Goal: Task Accomplishment & Management: Manage account settings

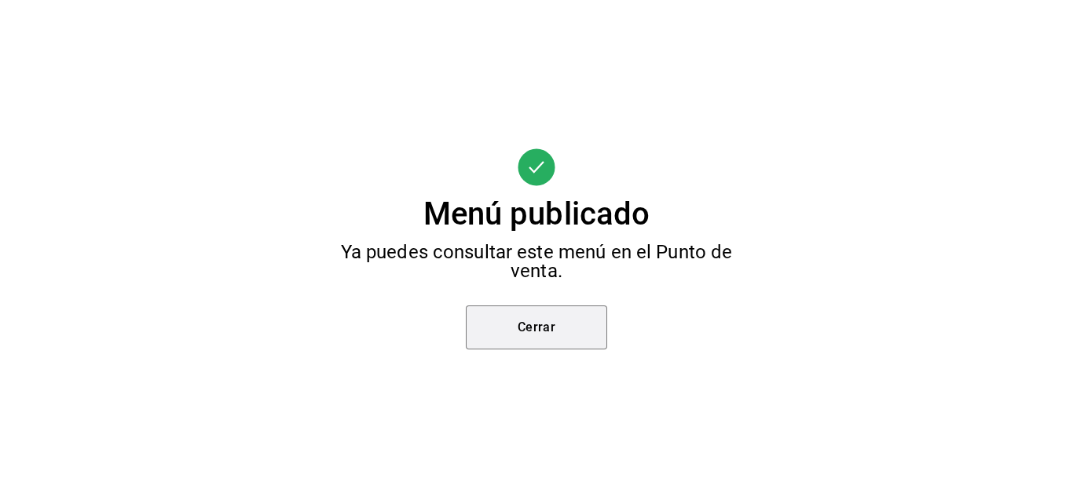
click at [533, 337] on button "Cerrar" at bounding box center [536, 327] width 141 height 44
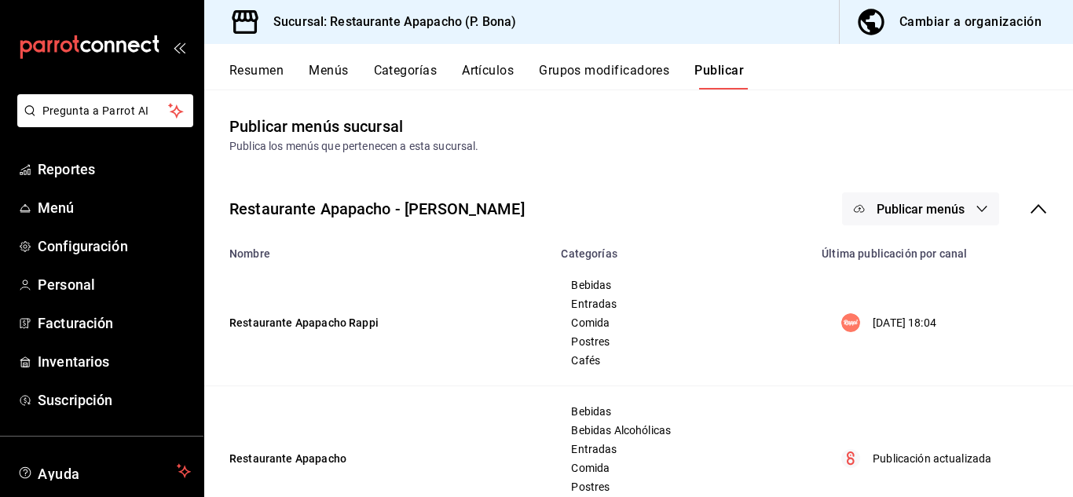
click at [340, 68] on button "Menús" at bounding box center [328, 76] width 39 height 27
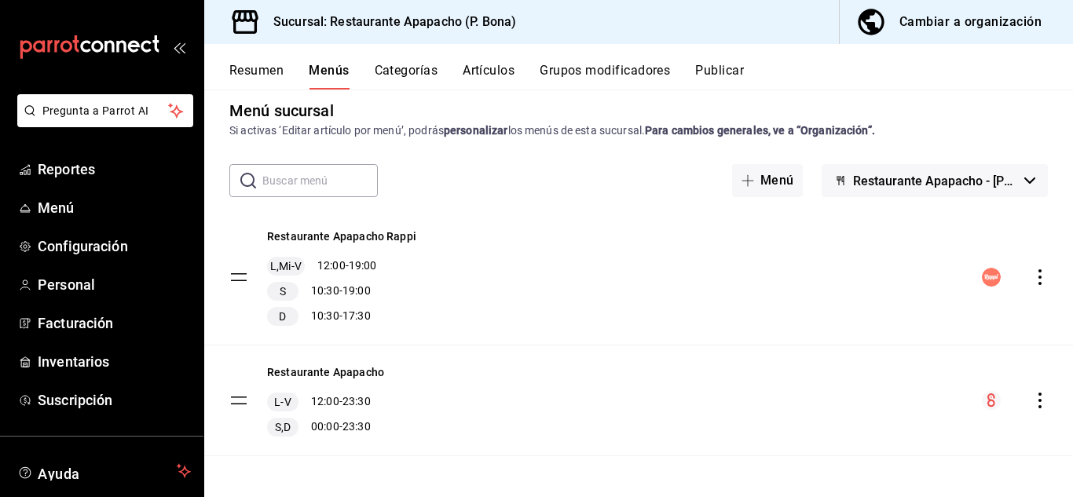
scroll to position [20, 0]
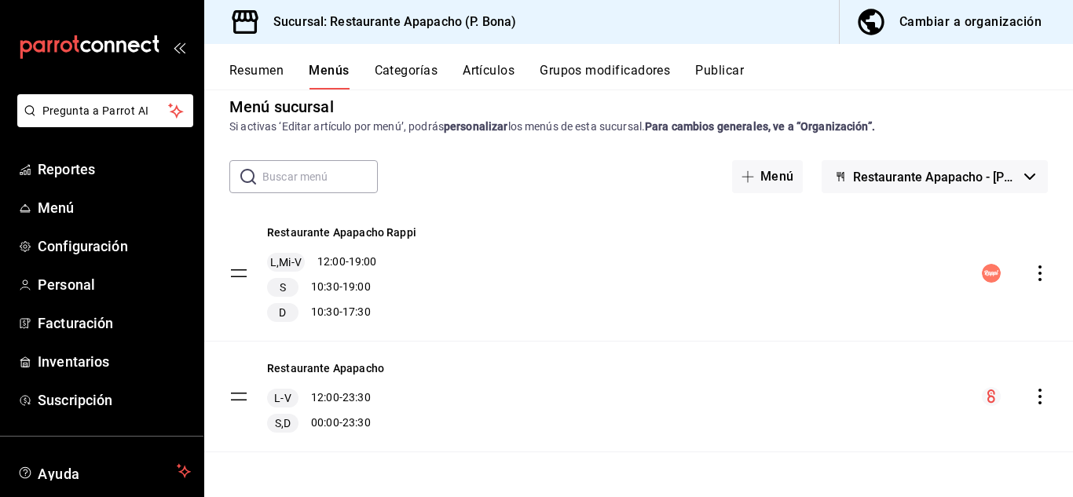
click at [496, 69] on button "Artículos" at bounding box center [489, 76] width 52 height 27
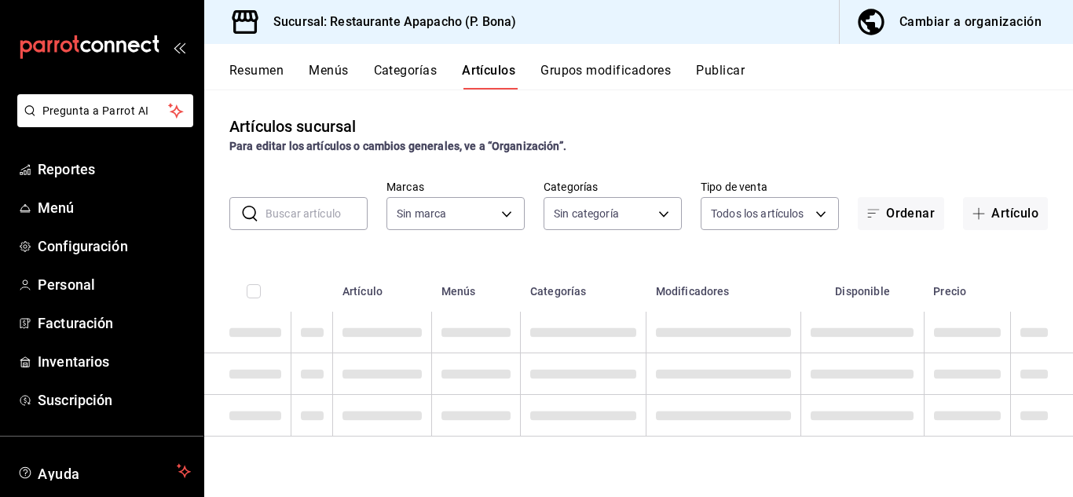
type input "17ef9b2f-93a0-4517-9203-4f940e40e8eb"
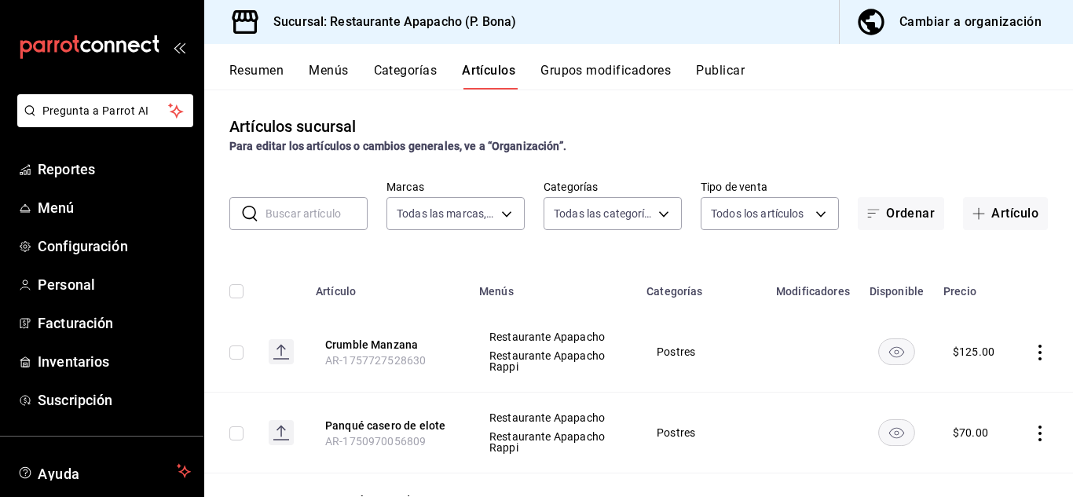
type input "5d720cb7-0a05-4963-9aea-63cfd9829d86,bac7ea99-5405-41b5-9f18-3f0f9af16b27,9432e…"
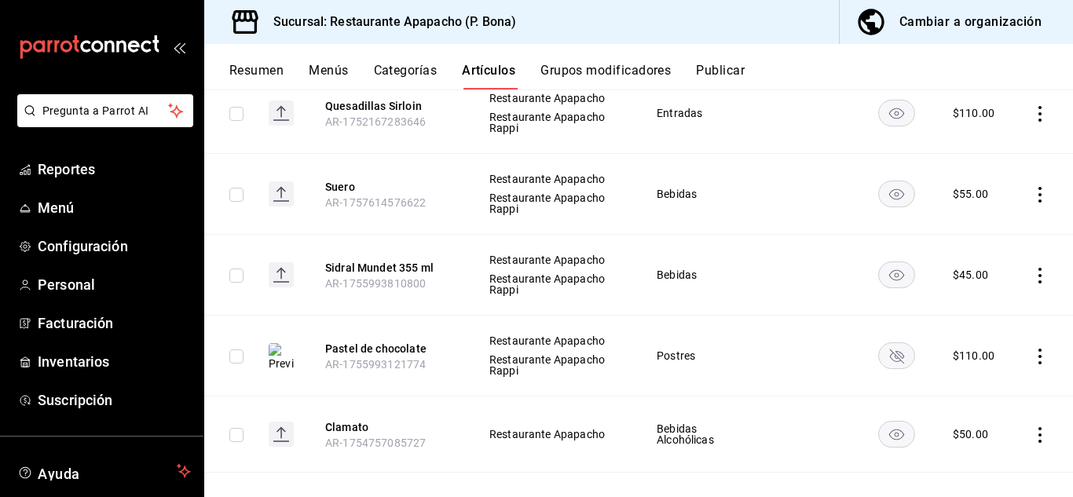
scroll to position [524, 0]
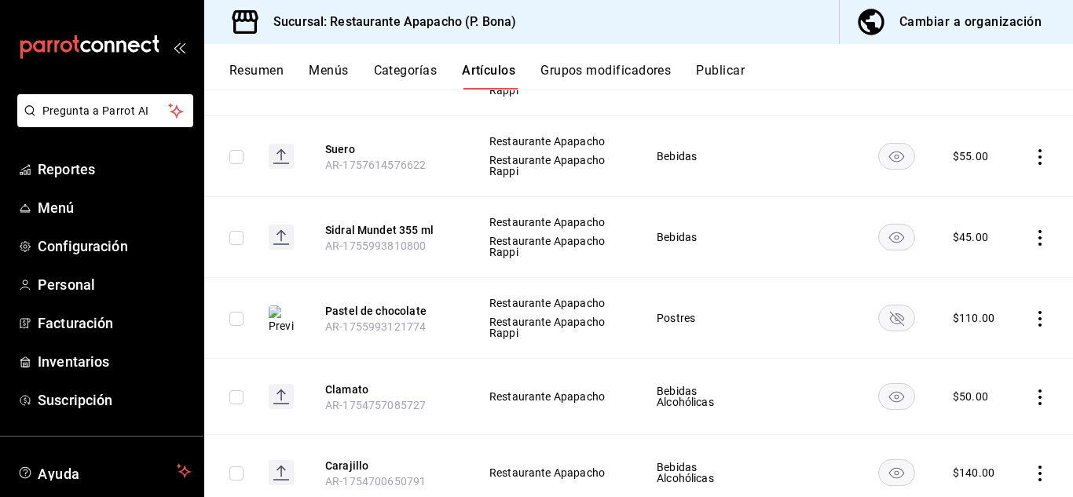
click at [1038, 319] on icon "actions" at bounding box center [1039, 319] width 3 height 16
click at [976, 415] on span "Eliminar" at bounding box center [980, 418] width 40 height 13
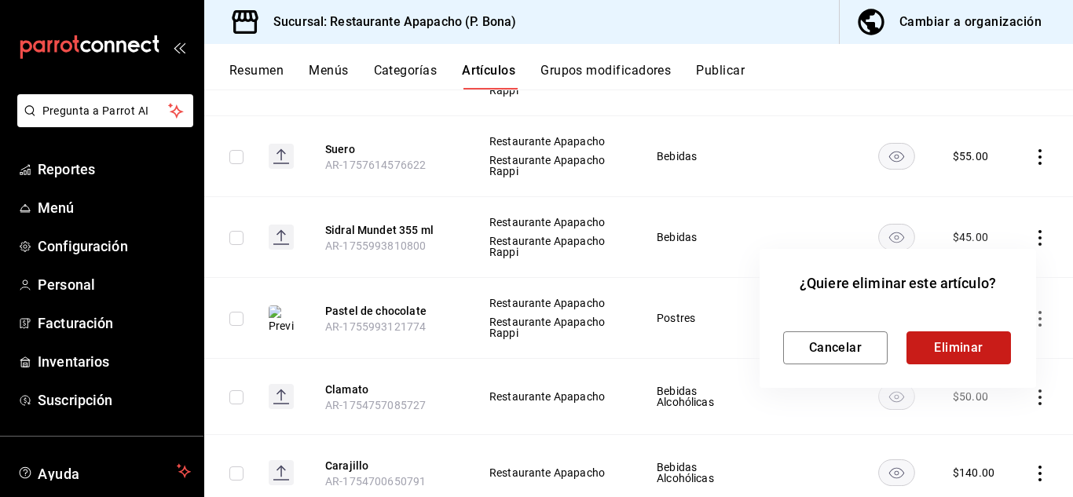
click at [967, 342] on button "Eliminar" at bounding box center [958, 347] width 104 height 33
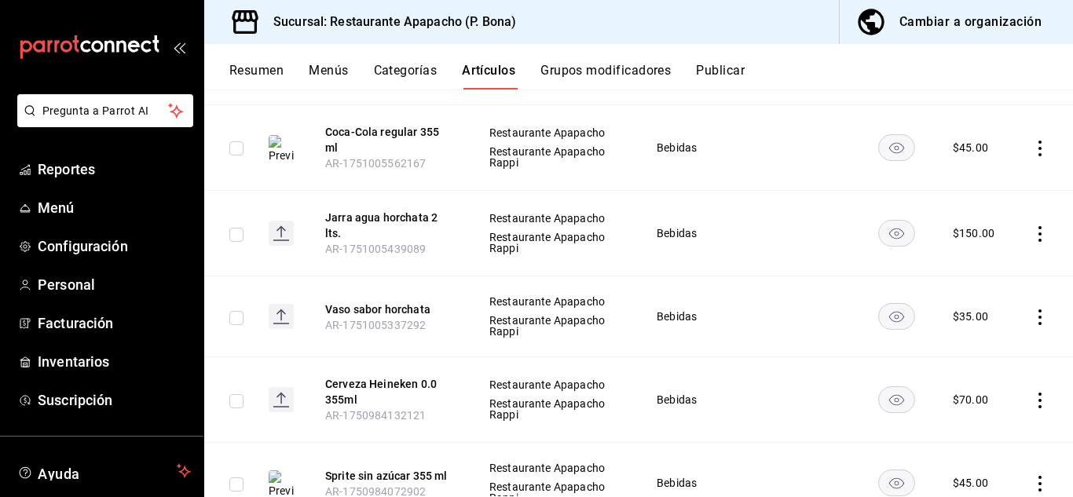
scroll to position [2217, 0]
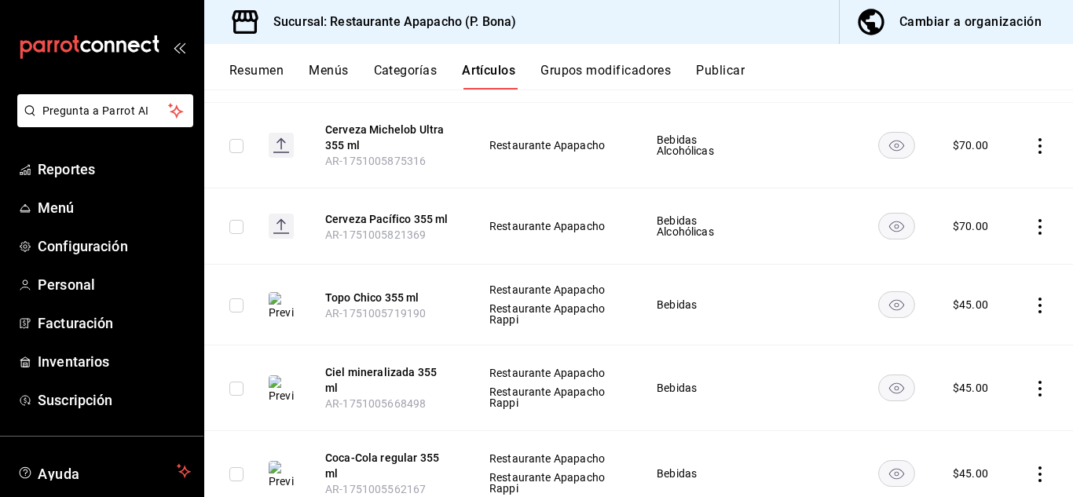
click at [390, 68] on button "Categorías" at bounding box center [406, 76] width 64 height 27
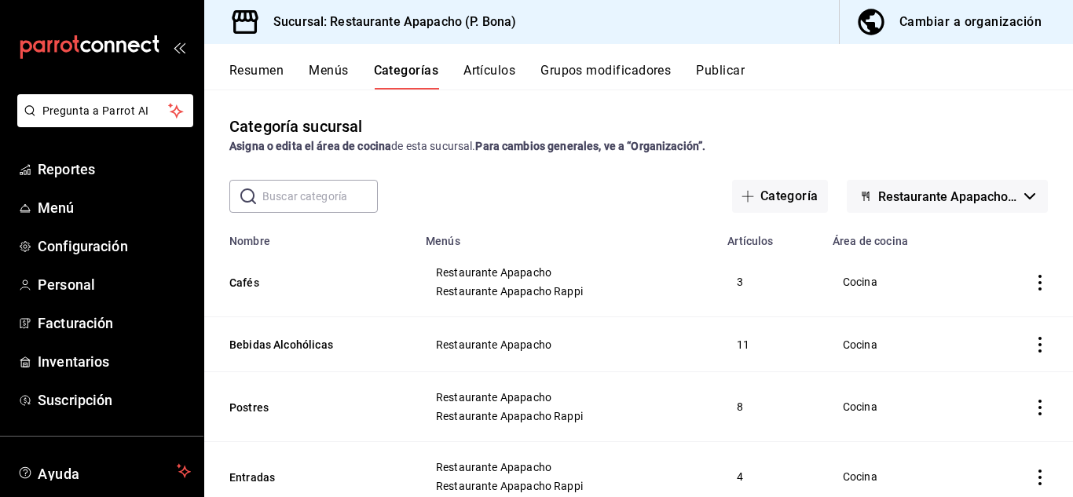
click at [488, 71] on button "Artículos" at bounding box center [489, 76] width 52 height 27
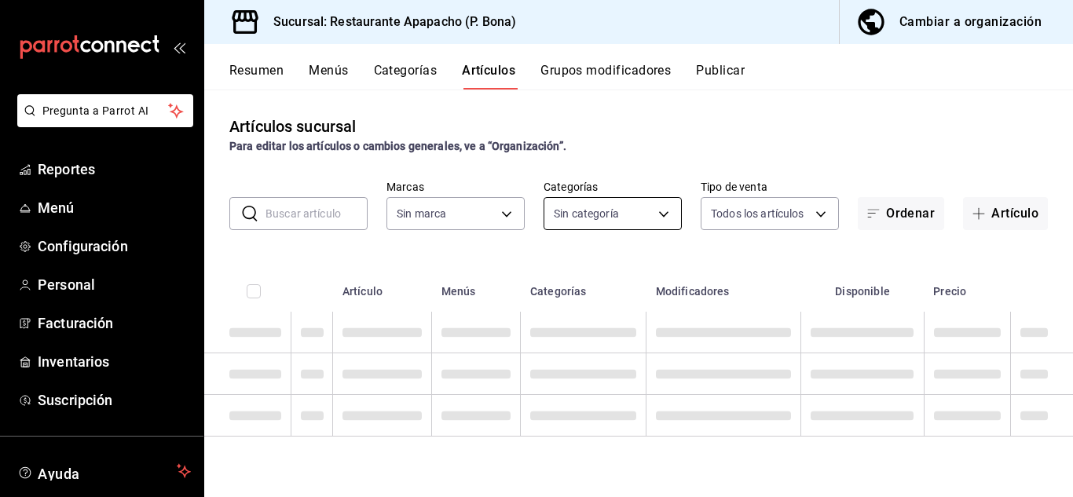
type input "17ef9b2f-93a0-4517-9203-4f940e40e8eb"
click at [602, 219] on body "Pregunta a Parrot AI Reportes Menú Configuración Personal Facturación Inventari…" at bounding box center [536, 248] width 1073 height 497
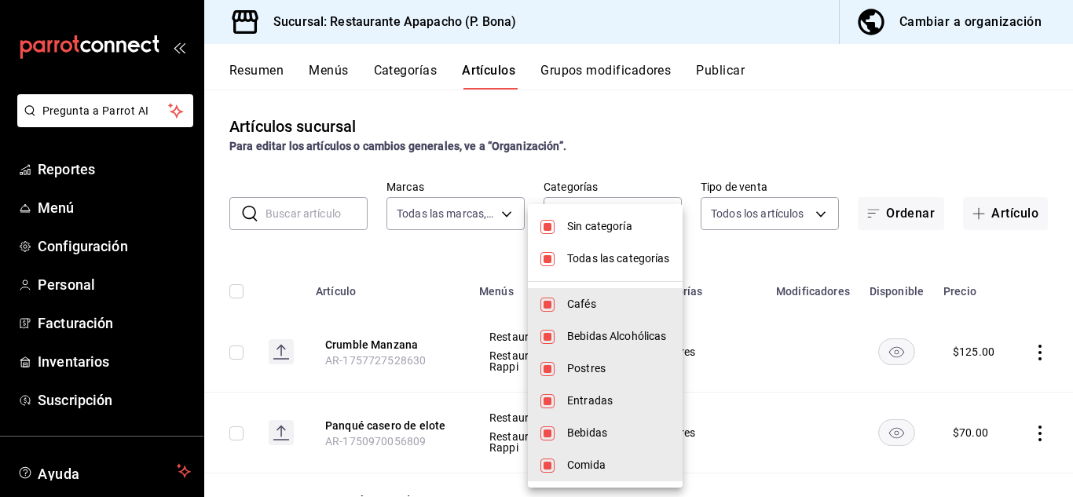
type input "5d720cb7-0a05-4963-9aea-63cfd9829d86,bac7ea99-5405-41b5-9f18-3f0f9af16b27,9432e…"
click at [546, 229] on input "checkbox" at bounding box center [547, 227] width 14 height 14
checkbox input "false"
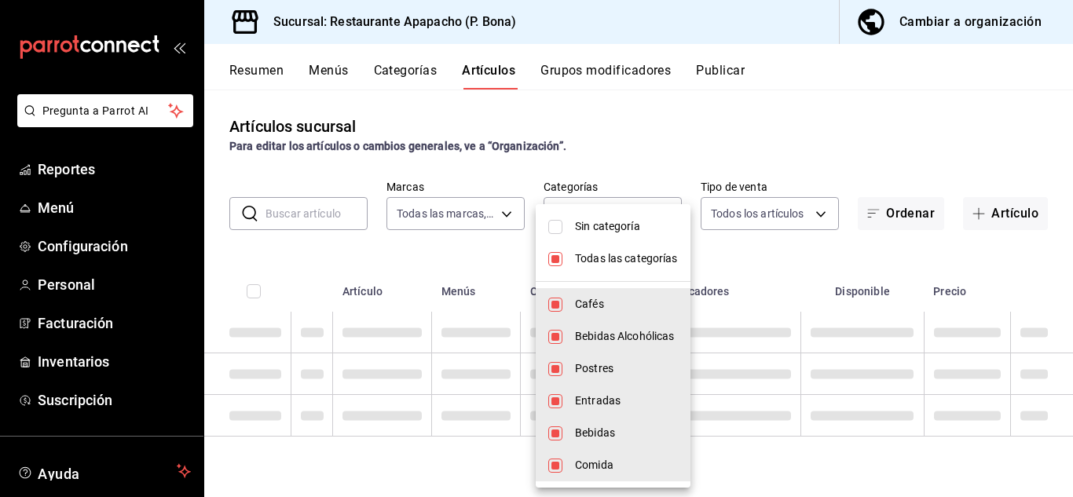
click at [552, 260] on input "checkbox" at bounding box center [555, 259] width 14 height 14
checkbox input "false"
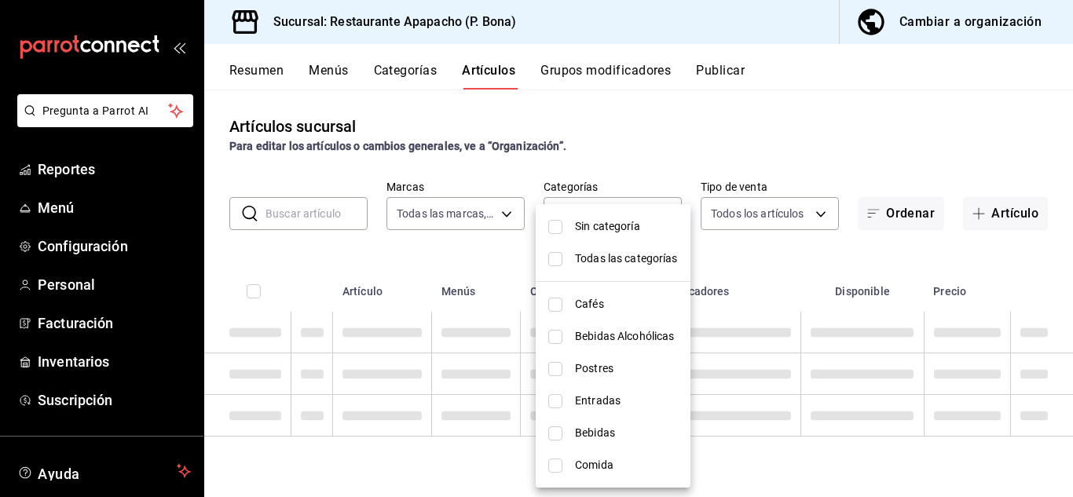
checkbox input "false"
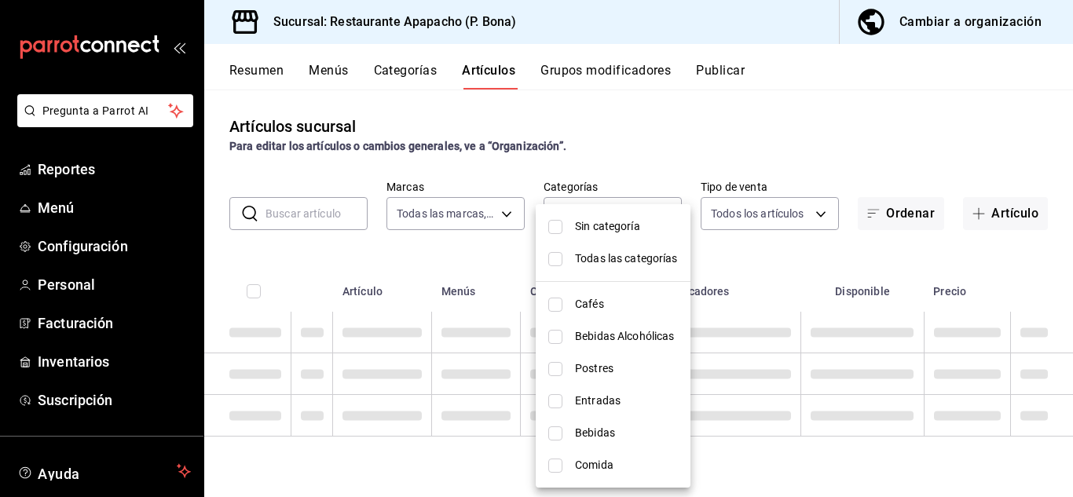
checkbox input "false"
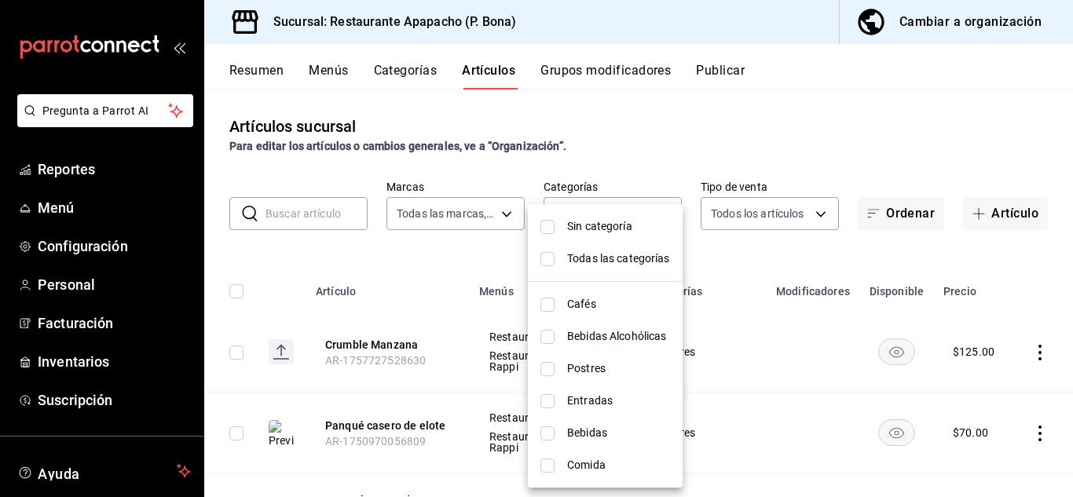
click at [573, 367] on span "Postres" at bounding box center [618, 368] width 103 height 16
type input "9432eb6c-9c3e-4370-bb6e-e2dc96f54602"
checkbox input "true"
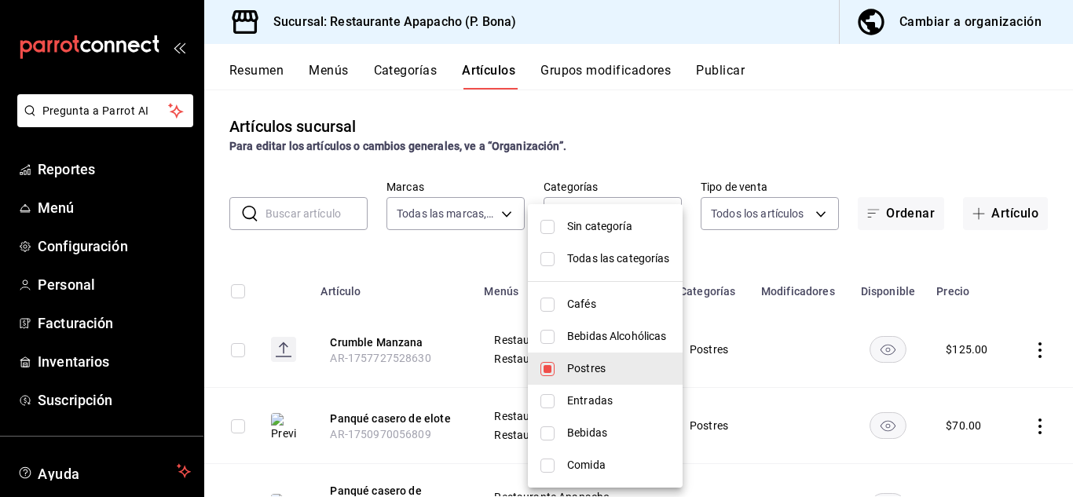
click at [843, 272] on div at bounding box center [536, 248] width 1073 height 497
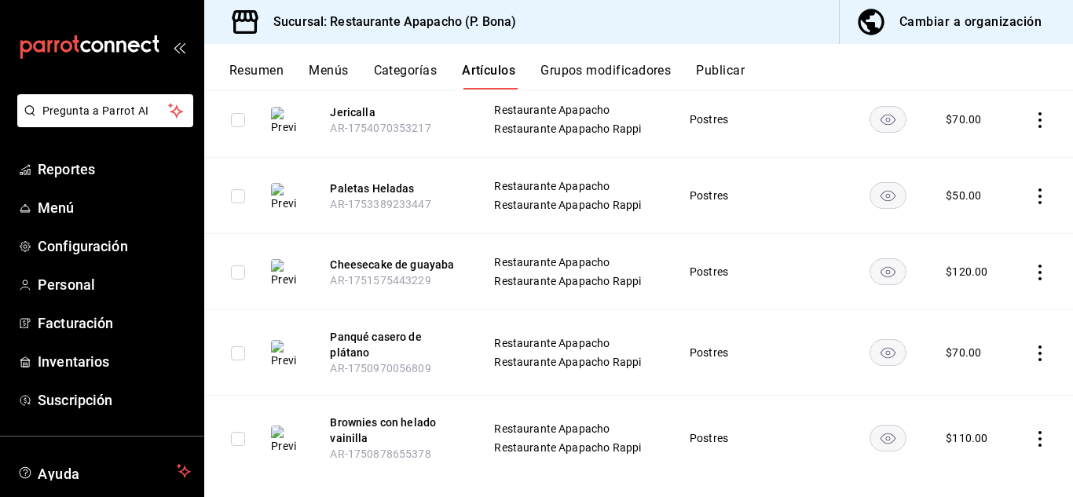
scroll to position [471, 0]
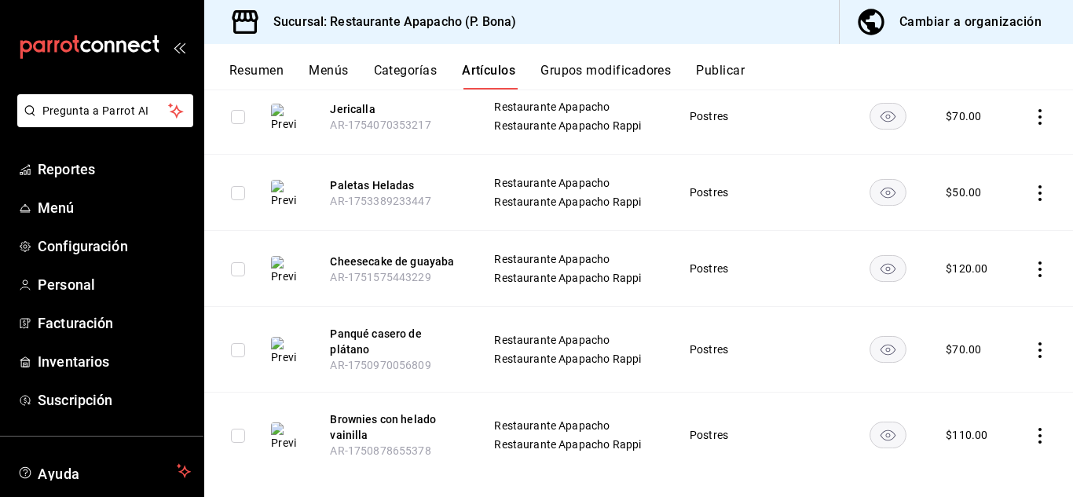
click at [1032, 349] on icon "actions" at bounding box center [1040, 350] width 16 height 16
click at [971, 448] on span "Eliminar" at bounding box center [980, 450] width 40 height 13
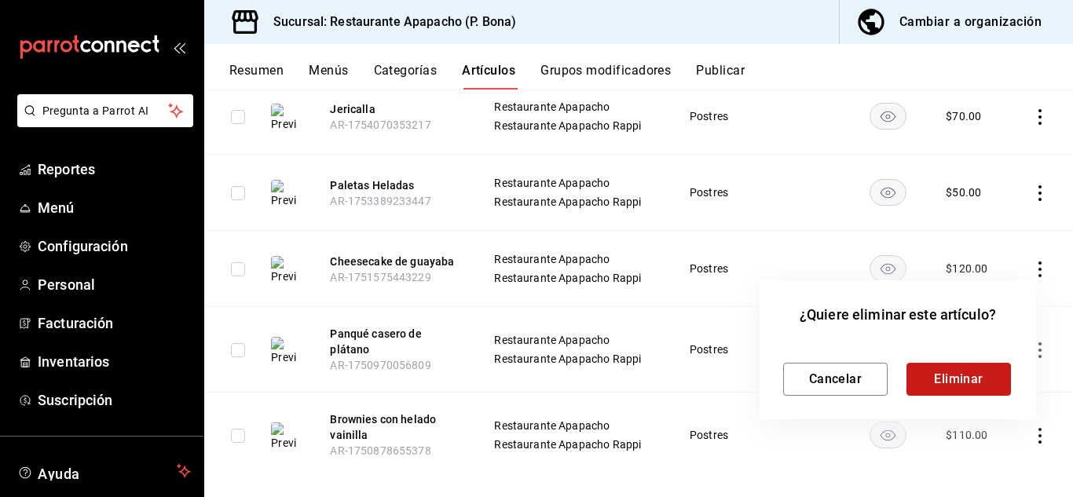
click at [954, 375] on button "Eliminar" at bounding box center [958, 379] width 104 height 33
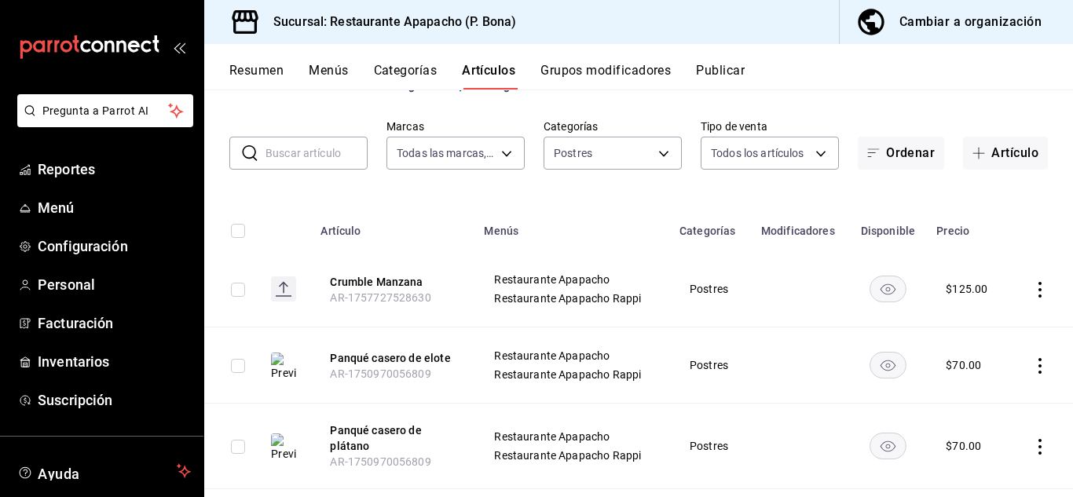
scroll to position [0, 0]
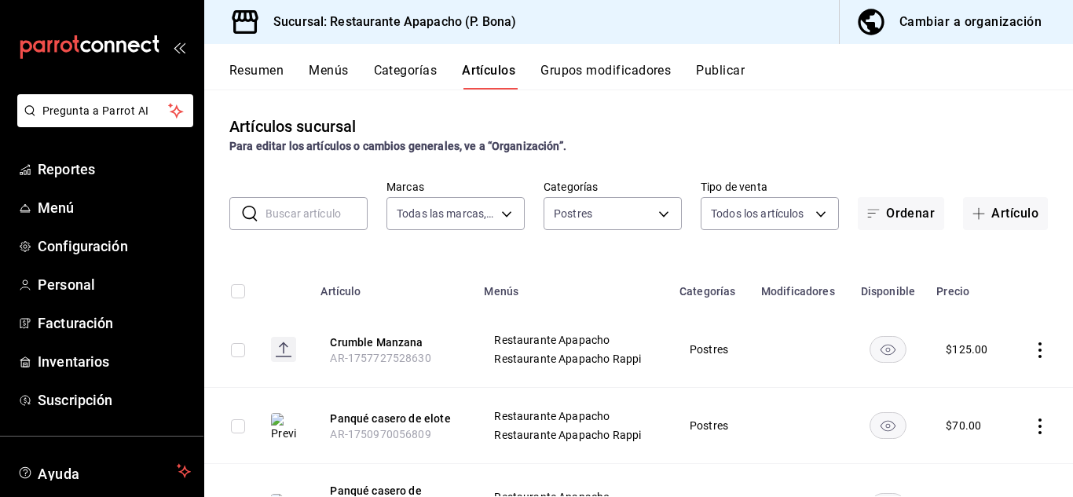
click at [730, 63] on button "Publicar" at bounding box center [720, 76] width 49 height 27
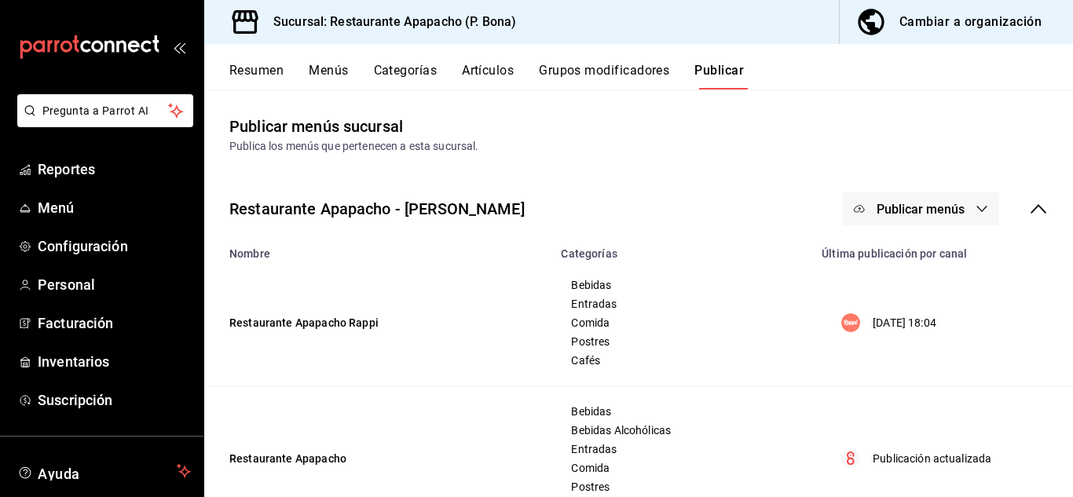
click at [934, 205] on span "Publicar menús" at bounding box center [920, 209] width 88 height 15
click at [903, 265] on span "Rappi" at bounding box center [931, 260] width 75 height 16
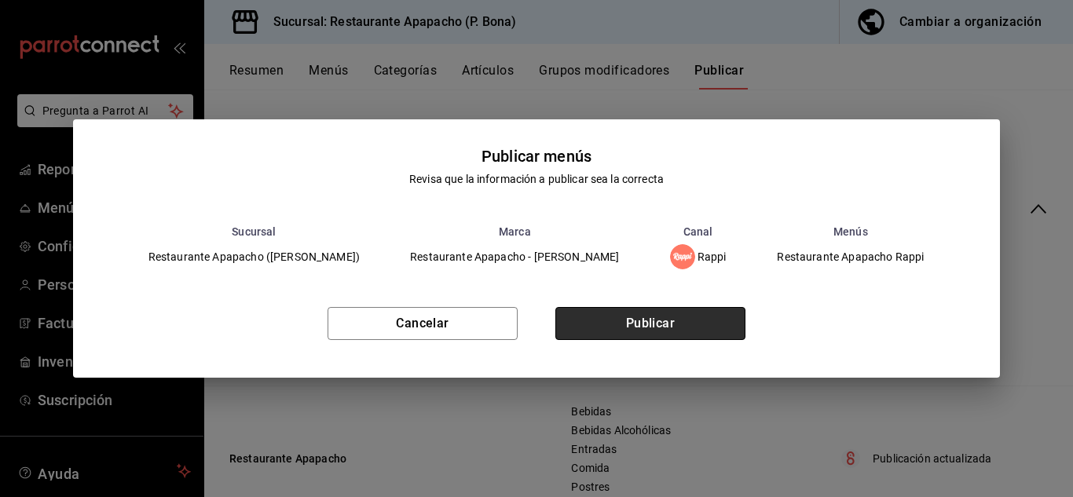
click at [635, 316] on button "Publicar" at bounding box center [650, 323] width 190 height 33
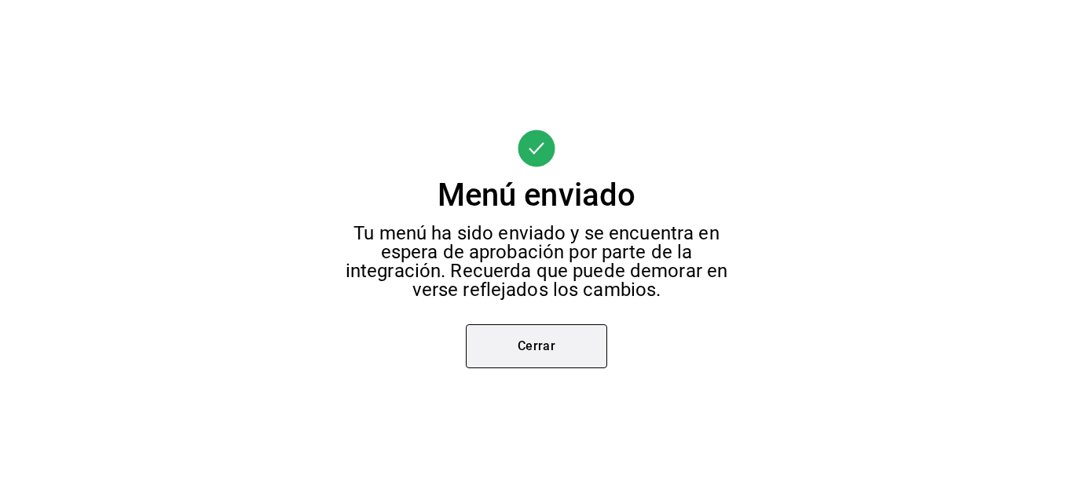
click at [550, 346] on button "Cerrar" at bounding box center [536, 346] width 141 height 44
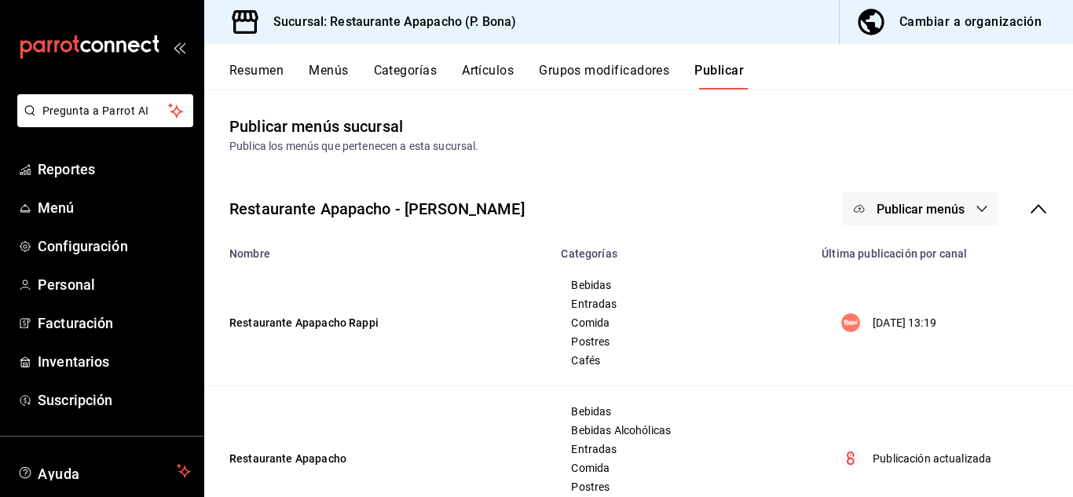
click at [944, 214] on span "Publicar menús" at bounding box center [920, 209] width 88 height 15
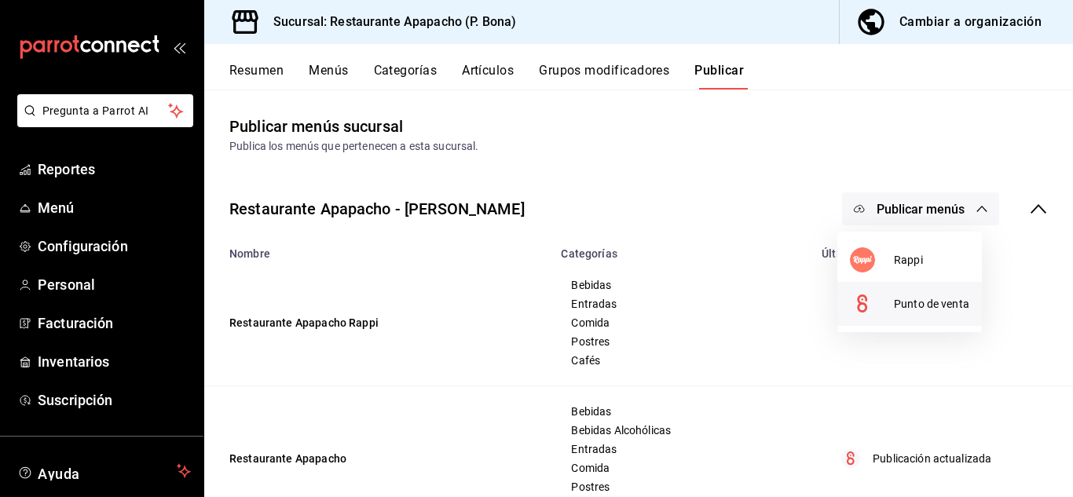
click at [923, 315] on li "Punto de venta" at bounding box center [909, 304] width 144 height 44
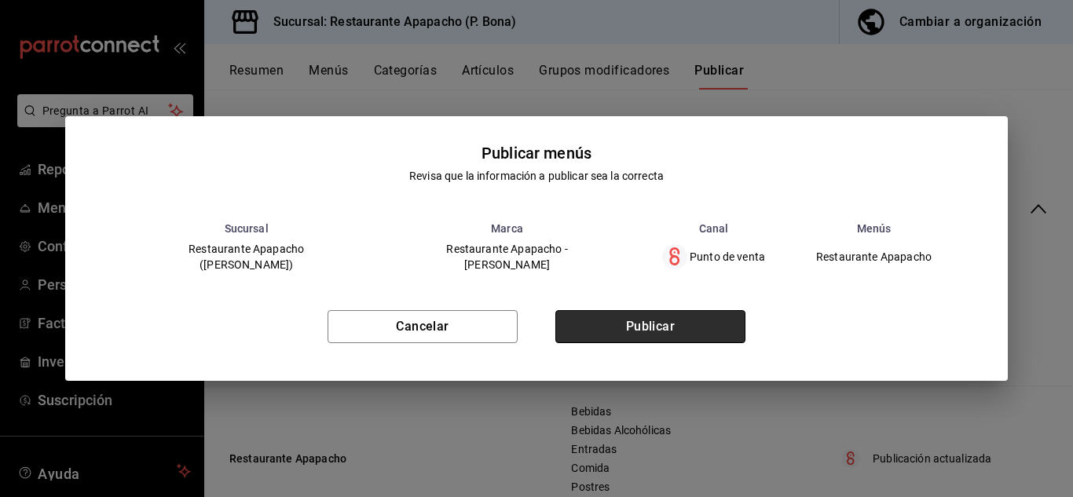
click at [655, 325] on button "Publicar" at bounding box center [650, 326] width 190 height 33
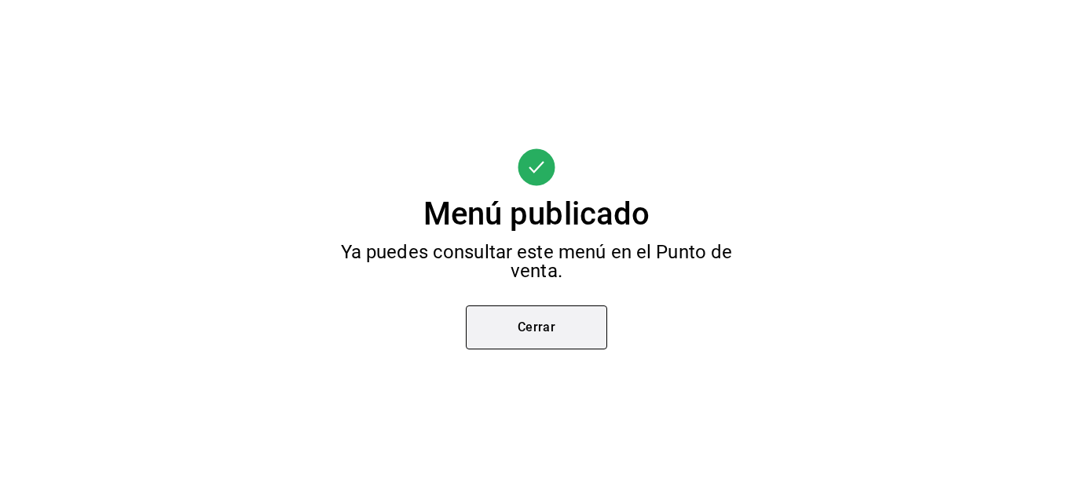
click at [543, 333] on button "Cerrar" at bounding box center [536, 327] width 141 height 44
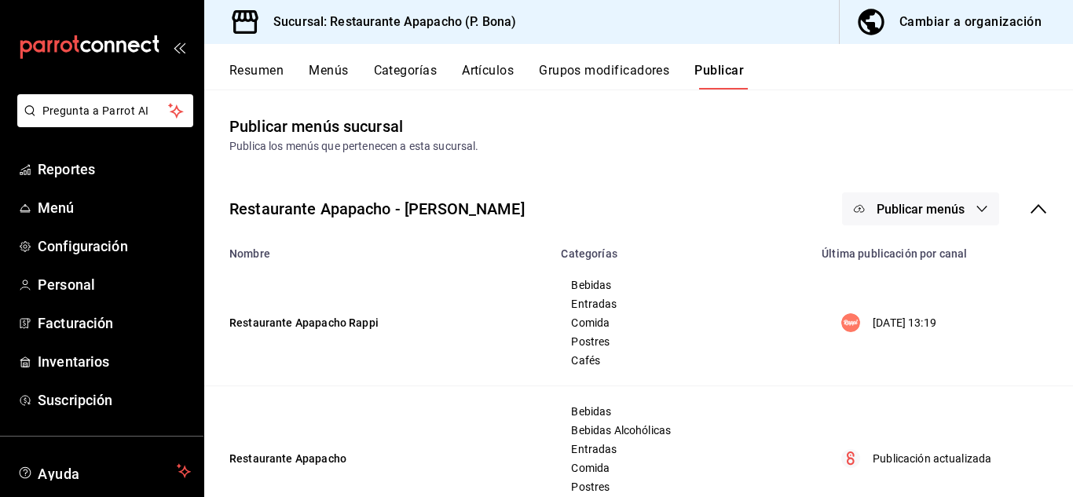
click at [340, 71] on button "Menús" at bounding box center [328, 76] width 39 height 27
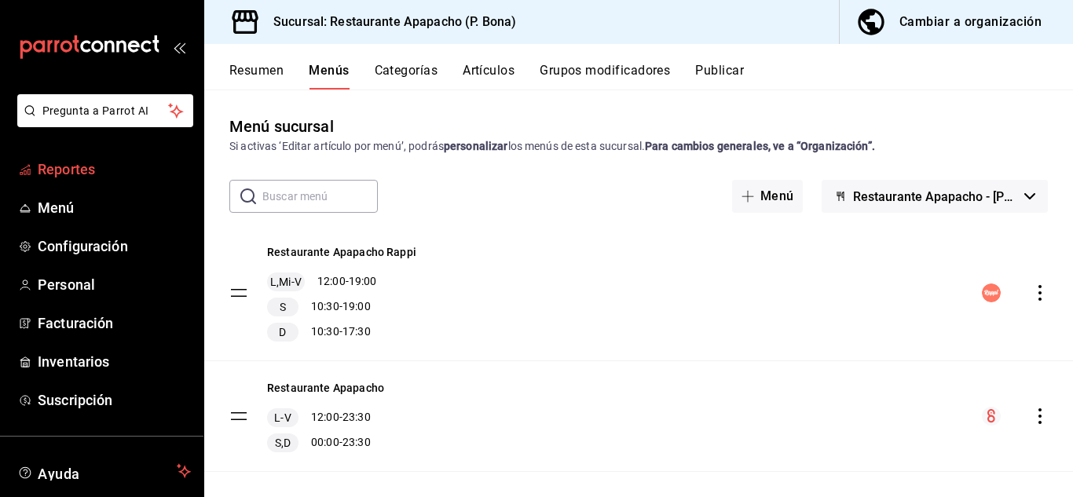
click at [68, 172] on span "Reportes" at bounding box center [114, 169] width 153 height 21
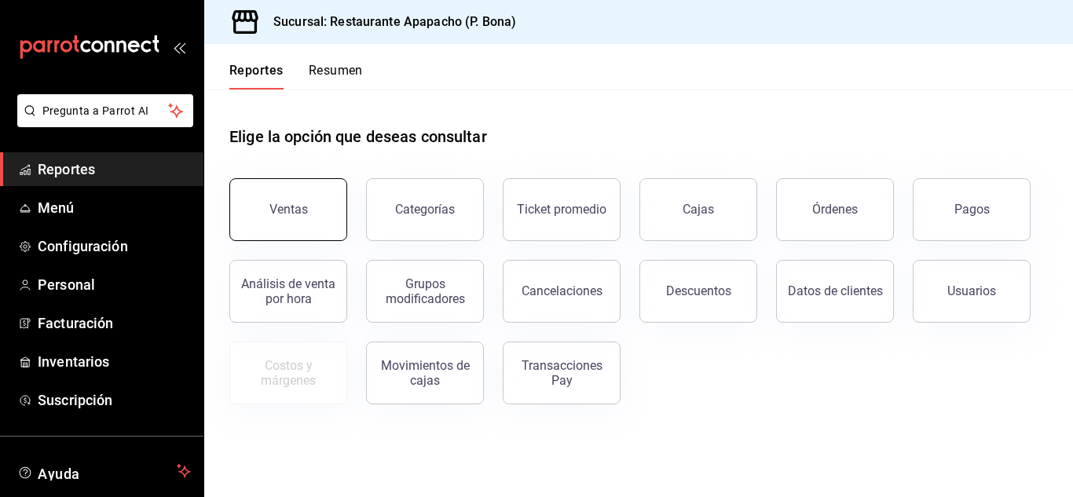
click at [286, 212] on div "Ventas" at bounding box center [288, 209] width 38 height 15
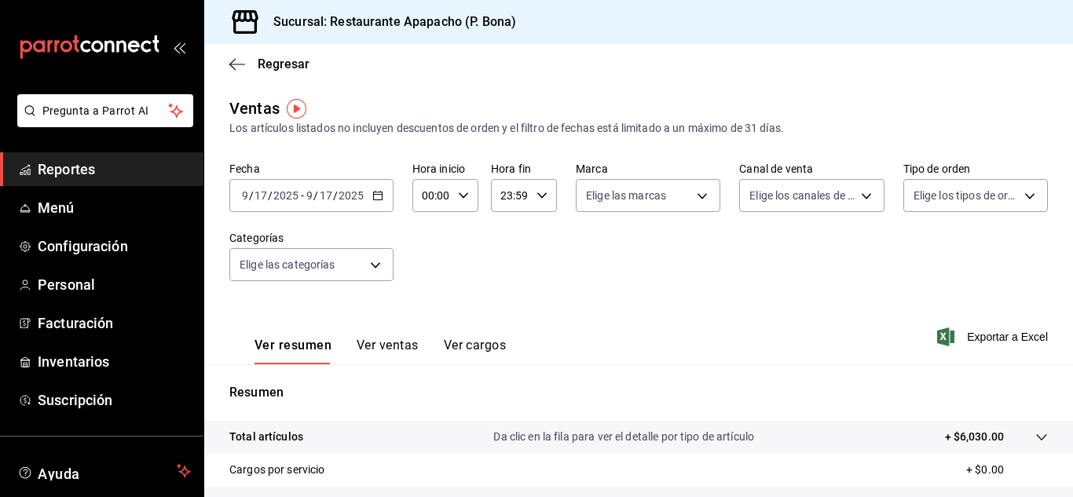
click at [378, 198] on icon "button" at bounding box center [377, 195] width 11 height 11
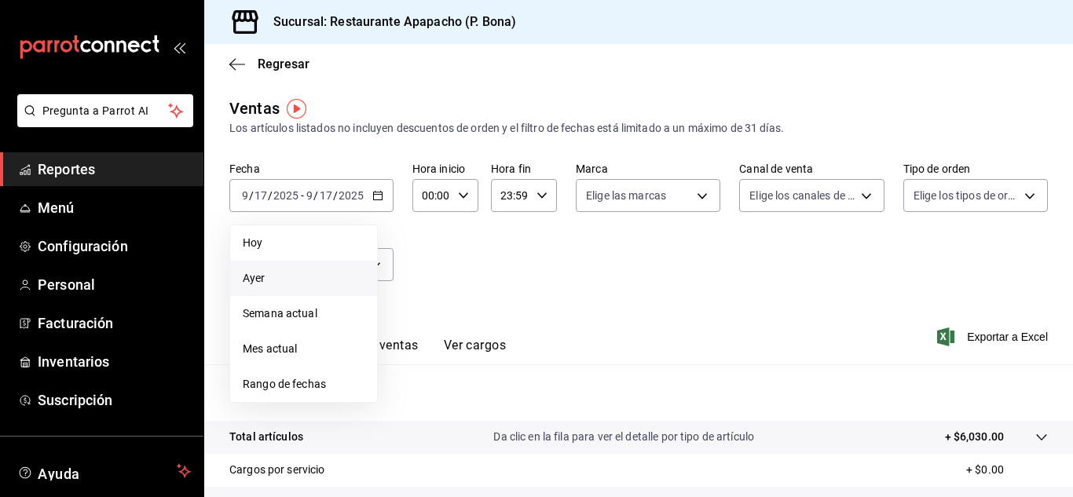
click at [253, 276] on span "Ayer" at bounding box center [304, 278] width 122 height 16
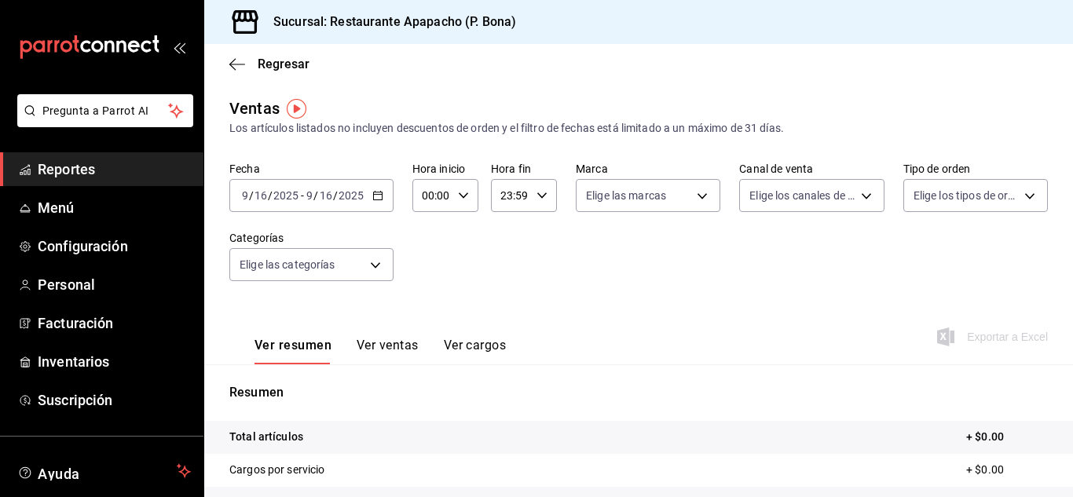
click at [375, 192] on \(Stroke\) "button" at bounding box center [377, 196] width 9 height 9
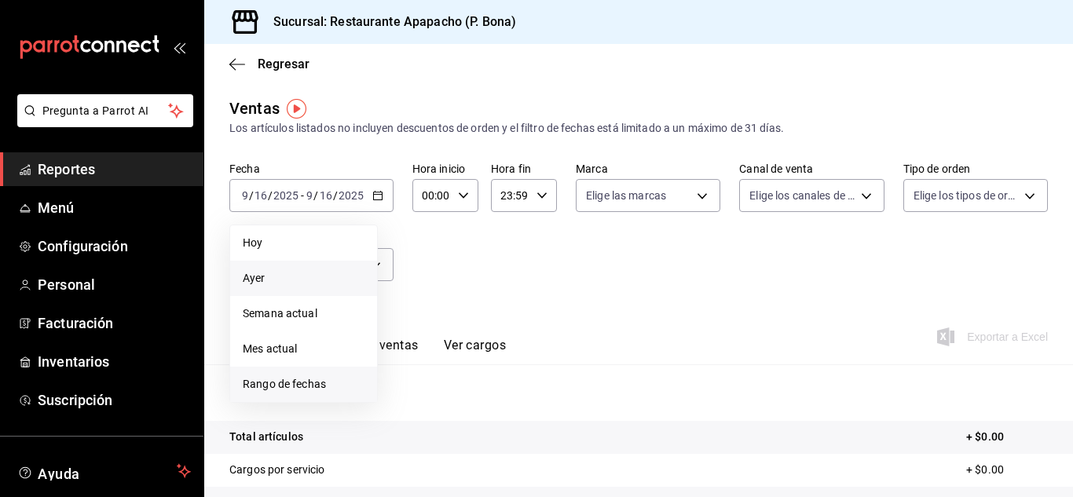
click at [297, 384] on span "Rango de fechas" at bounding box center [304, 384] width 122 height 16
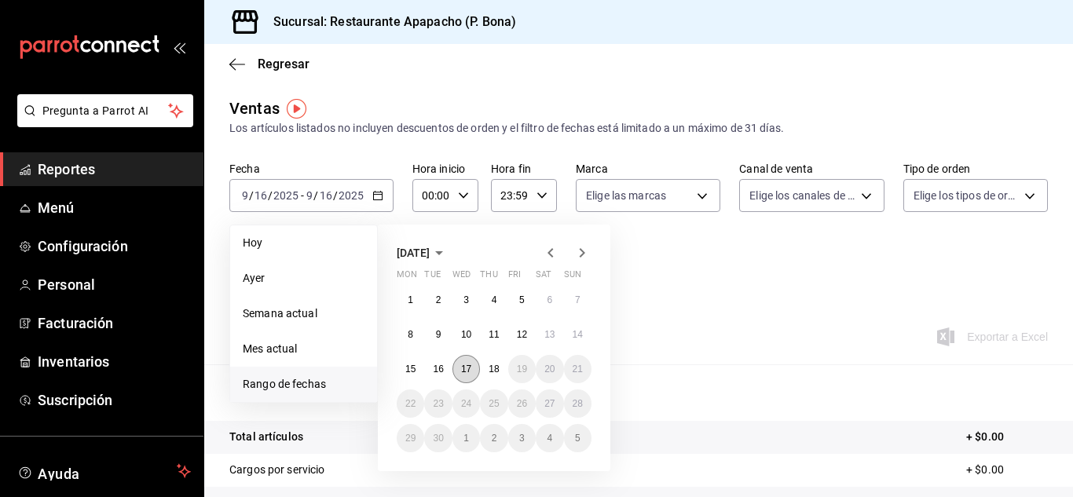
click at [466, 369] on abbr "17" at bounding box center [466, 369] width 10 height 11
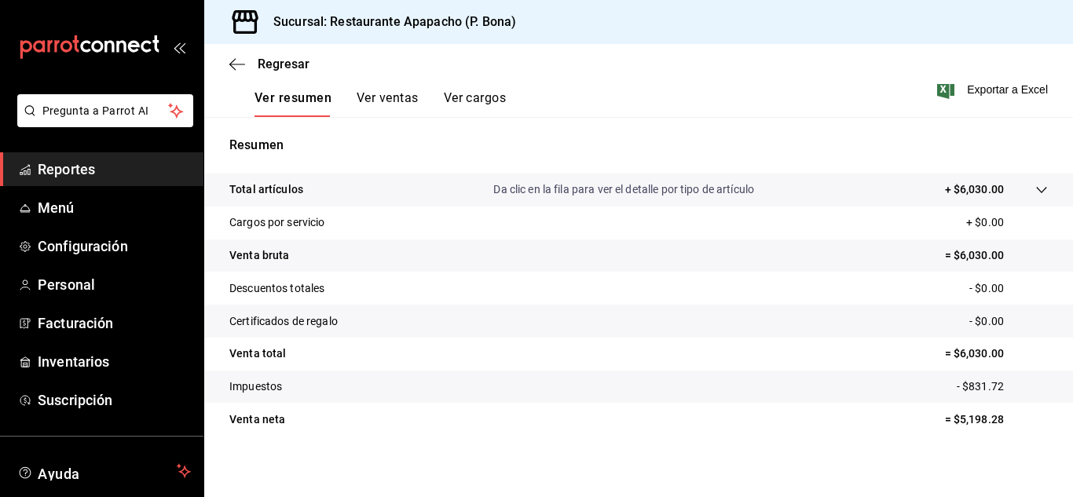
scroll to position [255, 0]
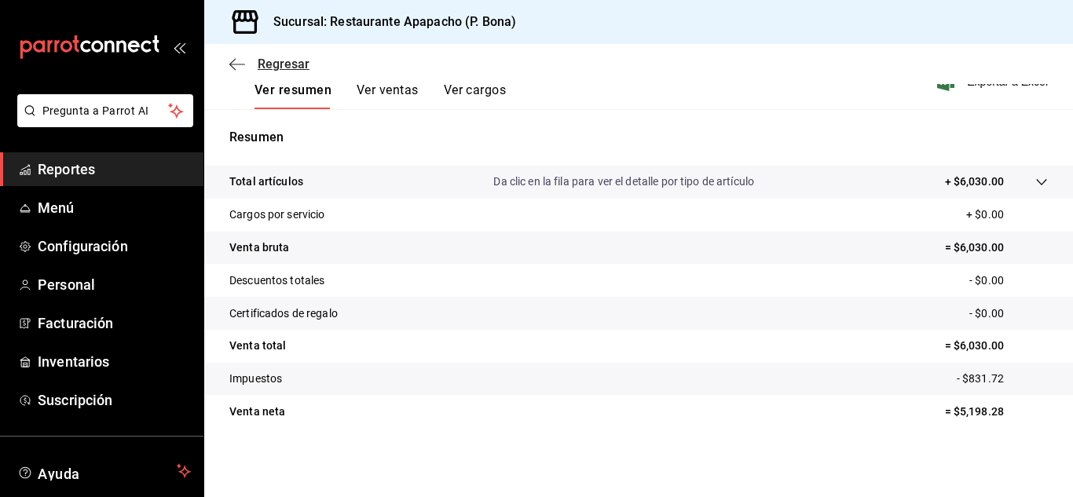
click at [233, 67] on icon "button" at bounding box center [237, 64] width 16 height 14
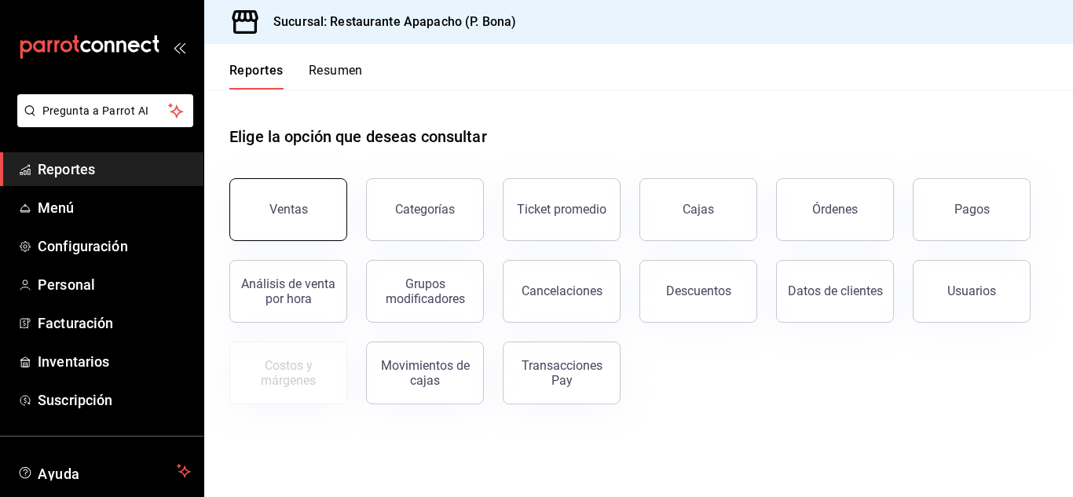
click at [289, 203] on div "Ventas" at bounding box center [288, 209] width 38 height 15
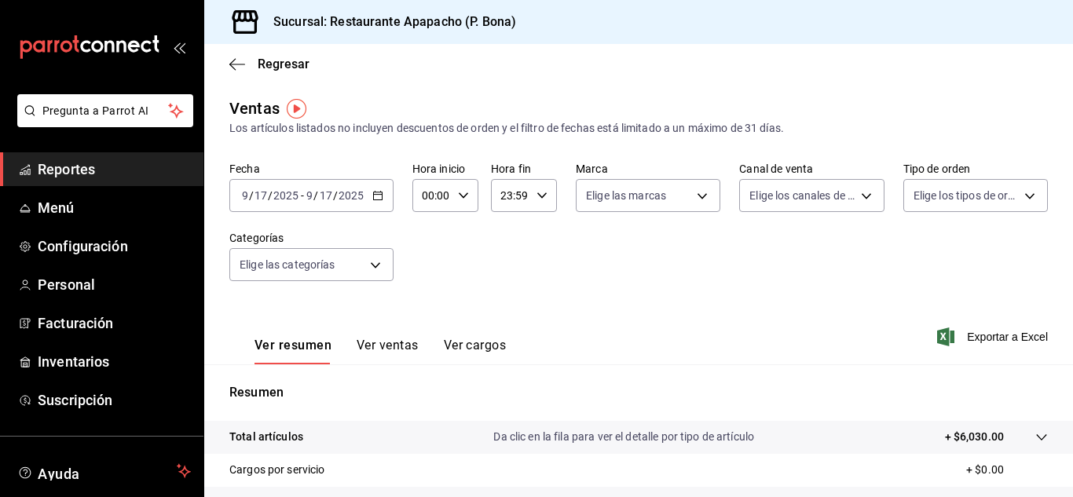
click at [376, 197] on icon "button" at bounding box center [377, 195] width 11 height 11
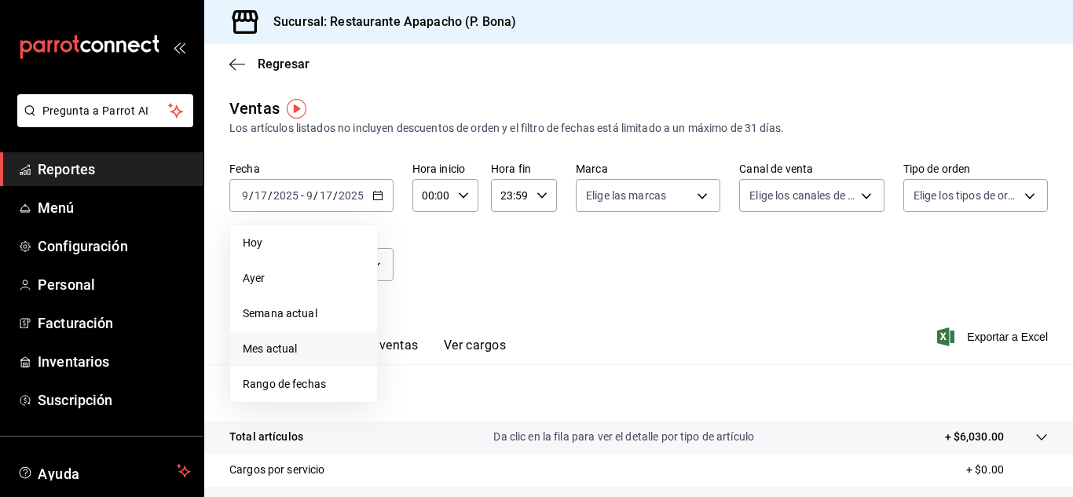
click at [274, 351] on span "Mes actual" at bounding box center [304, 349] width 122 height 16
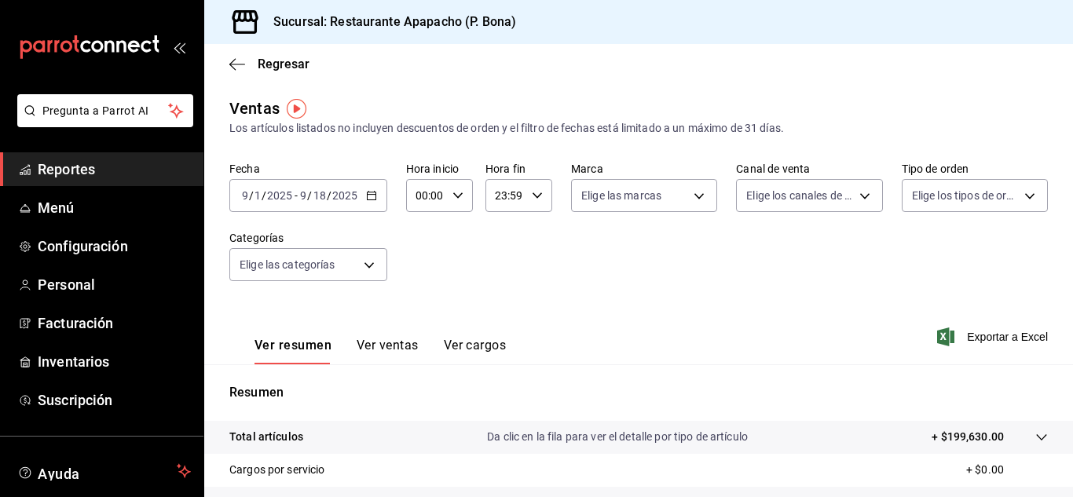
click at [371, 191] on icon "button" at bounding box center [371, 195] width 11 height 11
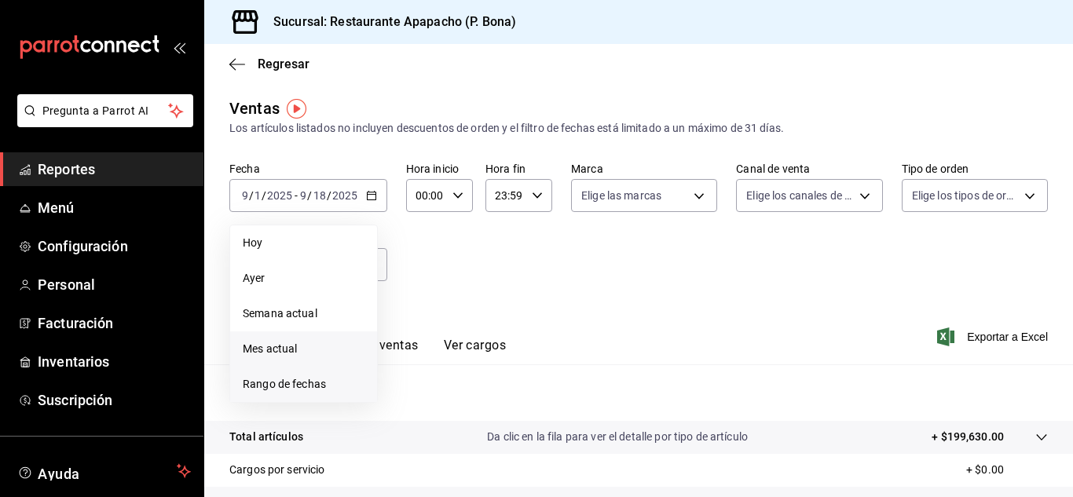
click at [280, 383] on span "Rango de fechas" at bounding box center [304, 384] width 122 height 16
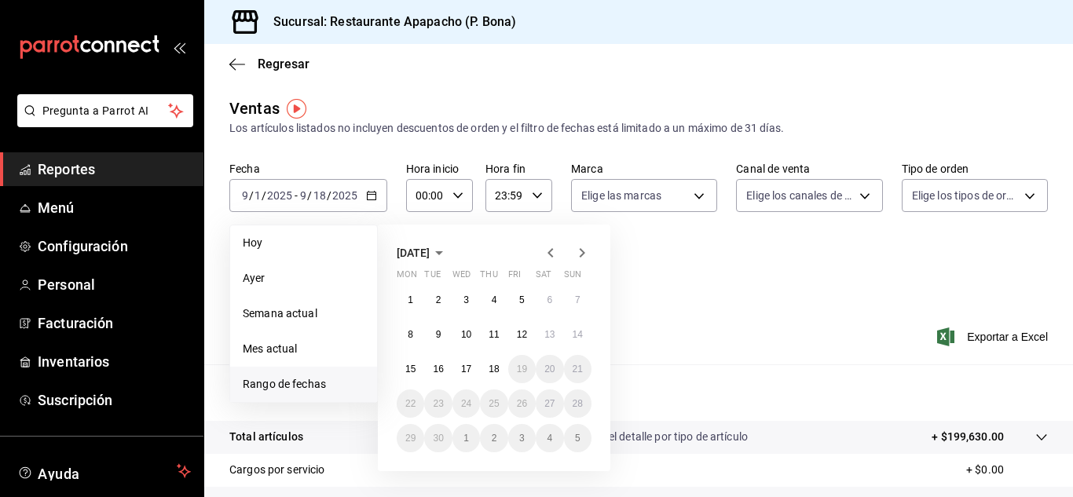
click at [550, 251] on icon "button" at bounding box center [549, 252] width 5 height 9
click at [519, 302] on abbr "1" at bounding box center [521, 299] width 5 height 11
click at [574, 364] on abbr "17" at bounding box center [577, 369] width 10 height 11
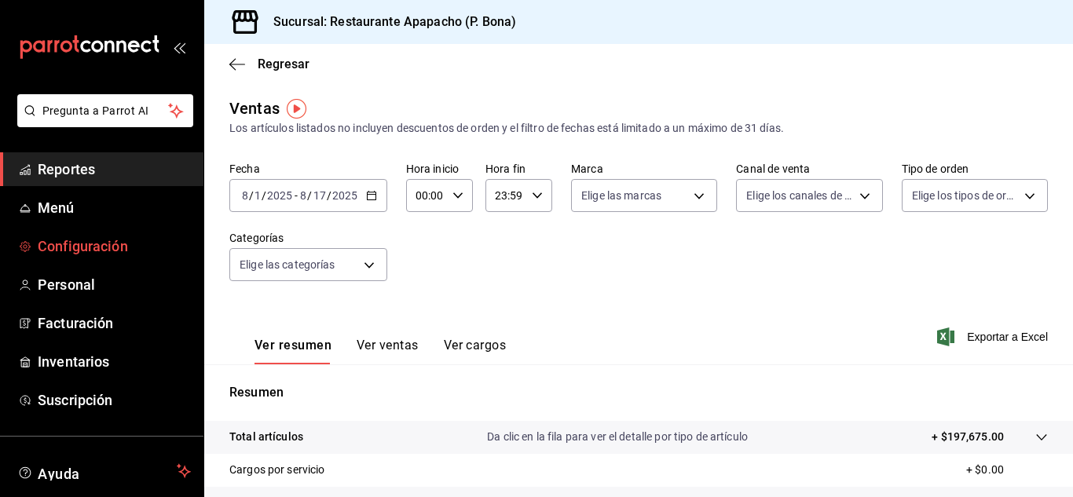
click at [78, 251] on span "Configuración" at bounding box center [114, 246] width 153 height 21
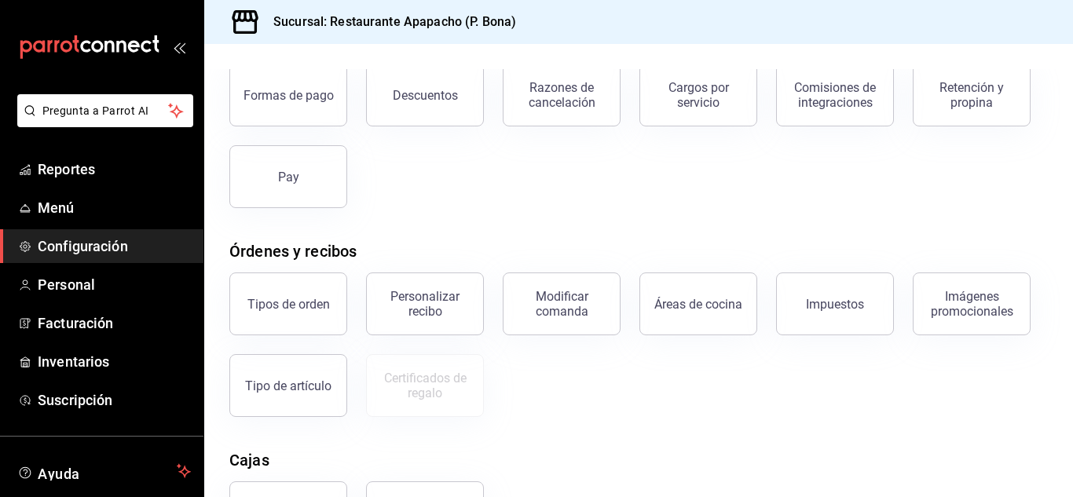
scroll to position [131, 0]
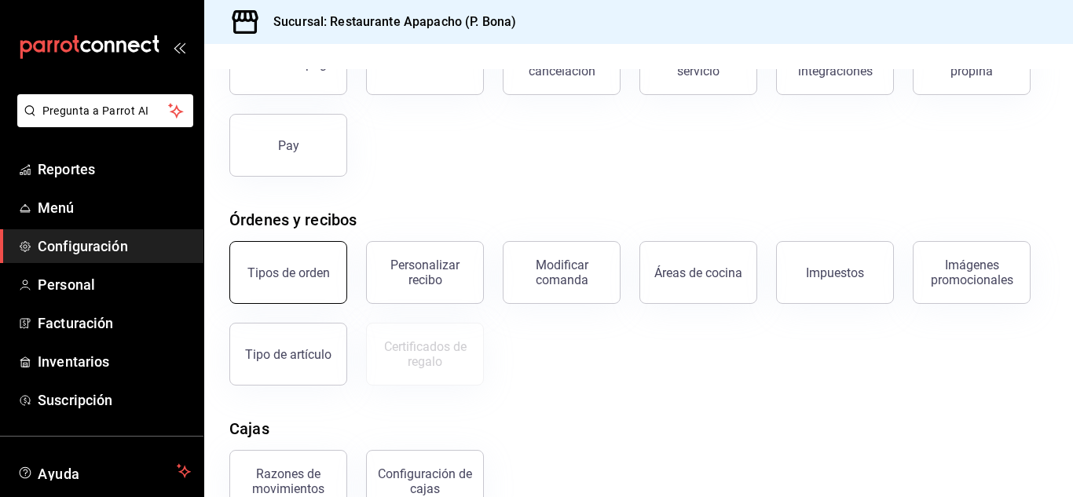
click at [311, 269] on div "Tipos de orden" at bounding box center [288, 272] width 82 height 15
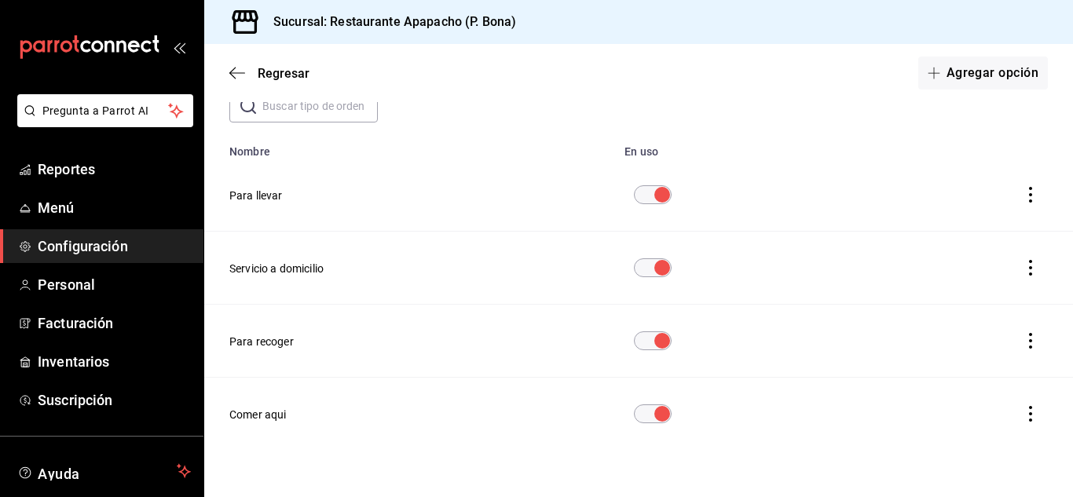
scroll to position [112, 0]
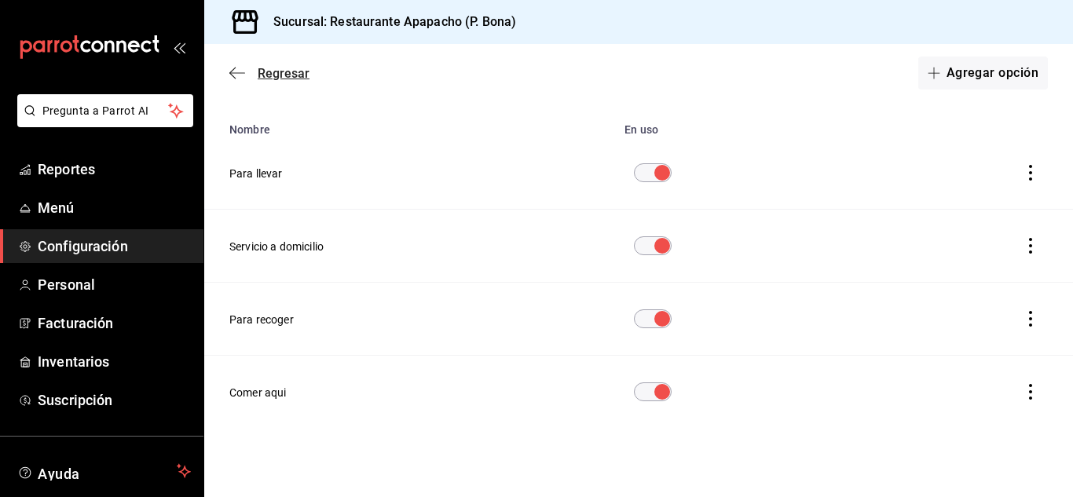
click at [233, 75] on icon "button" at bounding box center [237, 73] width 16 height 14
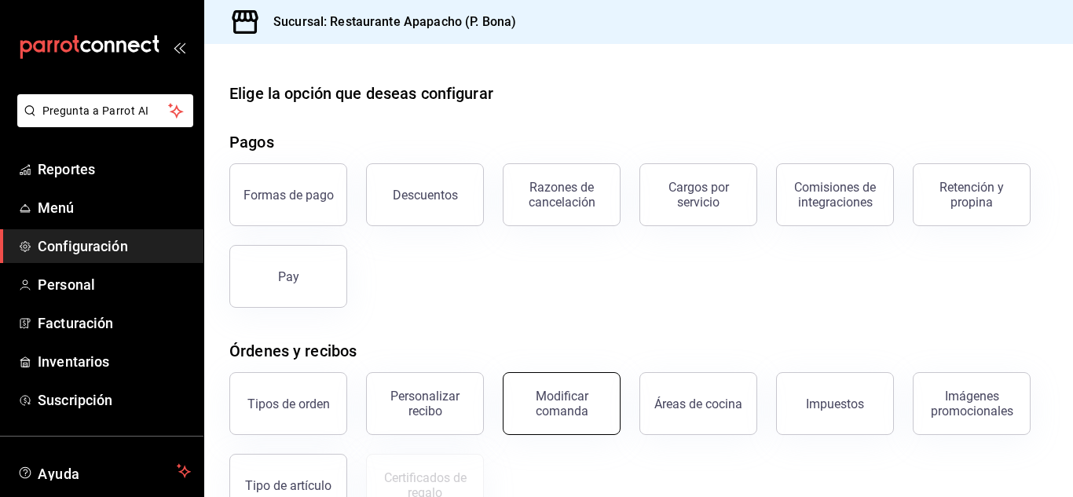
scroll to position [131, 0]
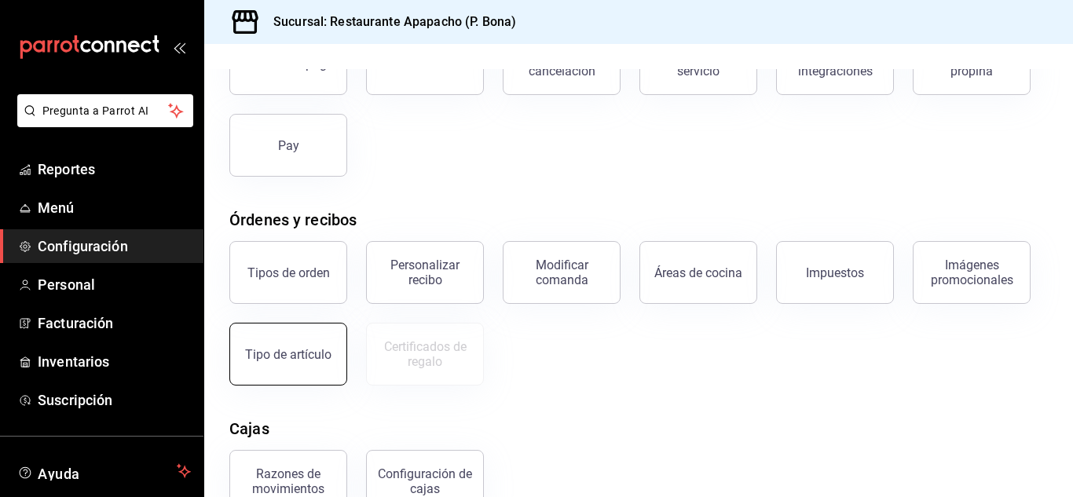
click at [312, 341] on button "Tipo de artículo" at bounding box center [288, 354] width 118 height 63
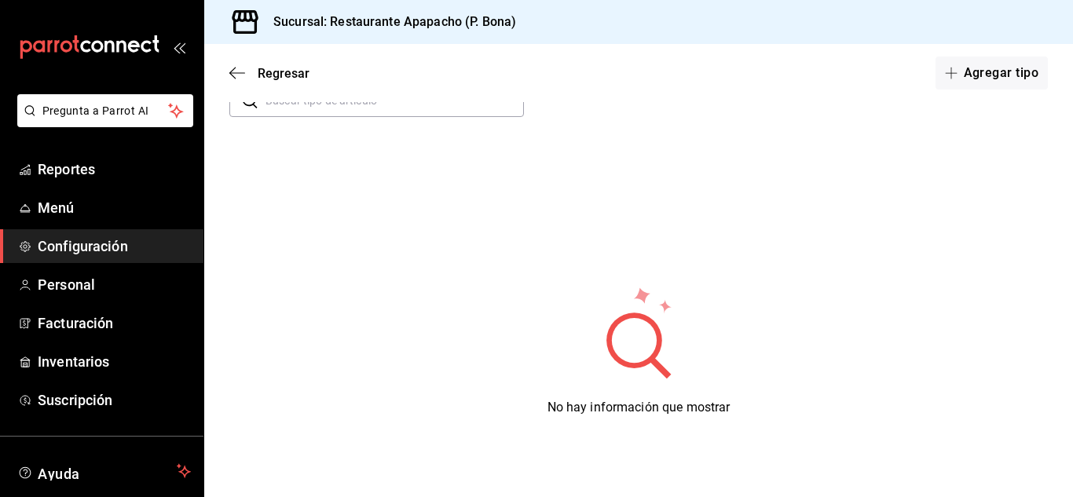
scroll to position [131, 0]
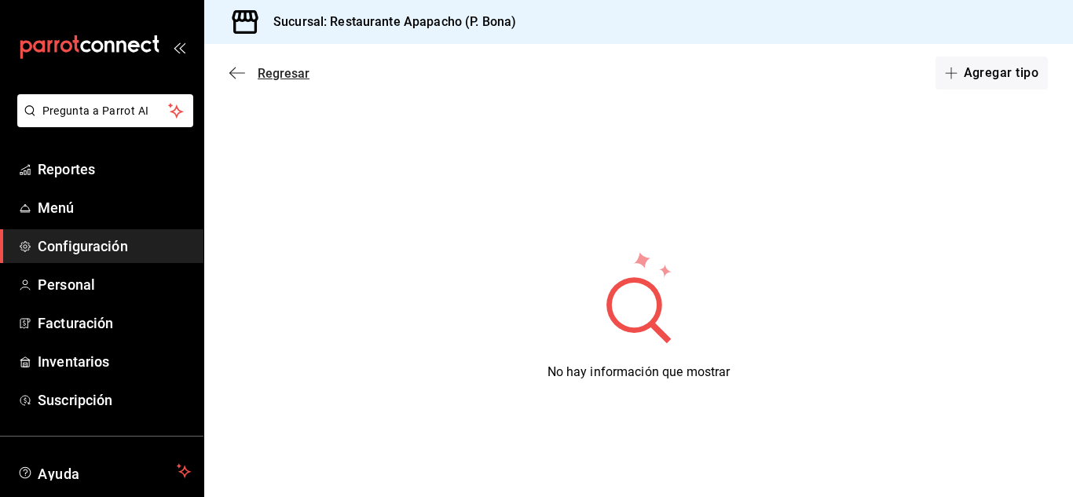
click at [236, 74] on icon "button" at bounding box center [237, 73] width 16 height 14
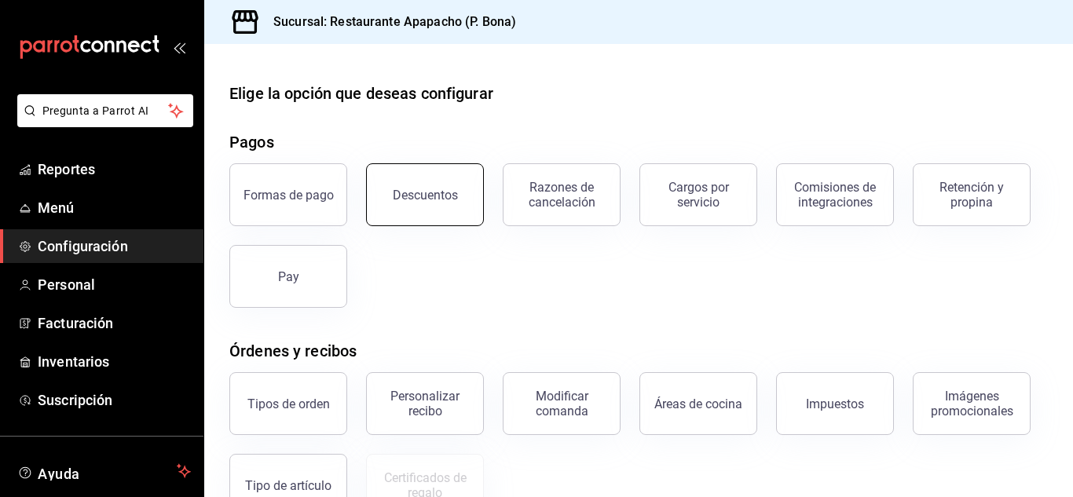
click at [416, 186] on button "Descuentos" at bounding box center [425, 194] width 118 height 63
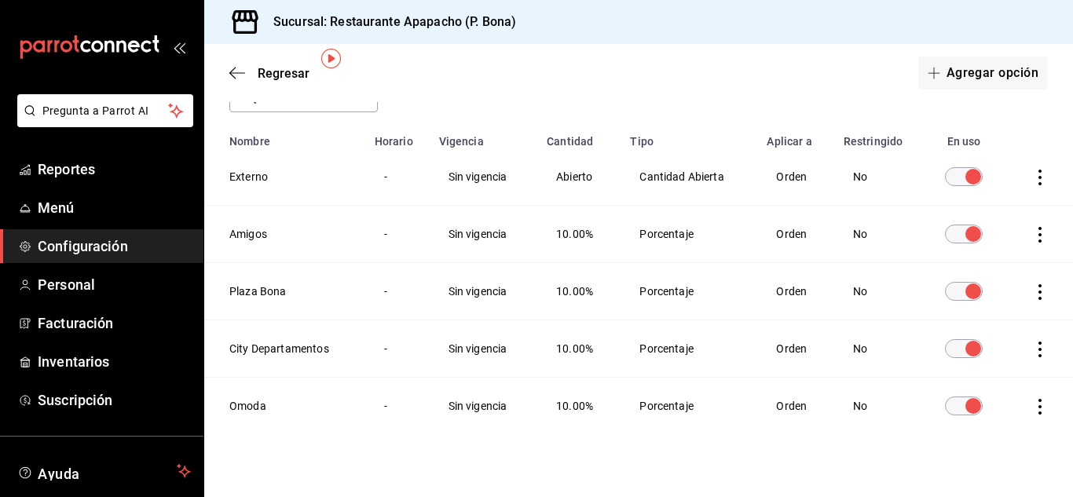
scroll to position [119, 0]
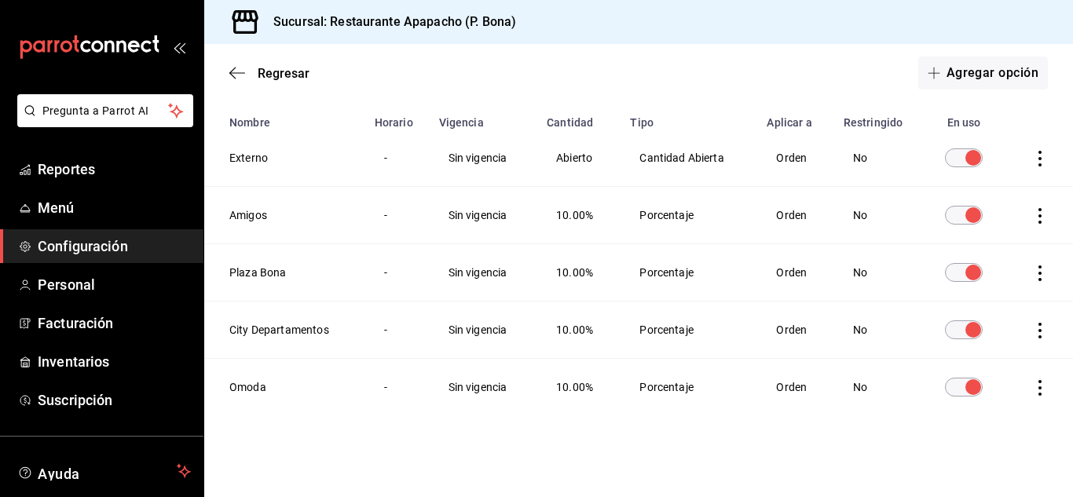
click at [1032, 162] on icon "actions" at bounding box center [1040, 159] width 16 height 16
click at [975, 177] on span "Eliminar" at bounding box center [971, 180] width 40 height 13
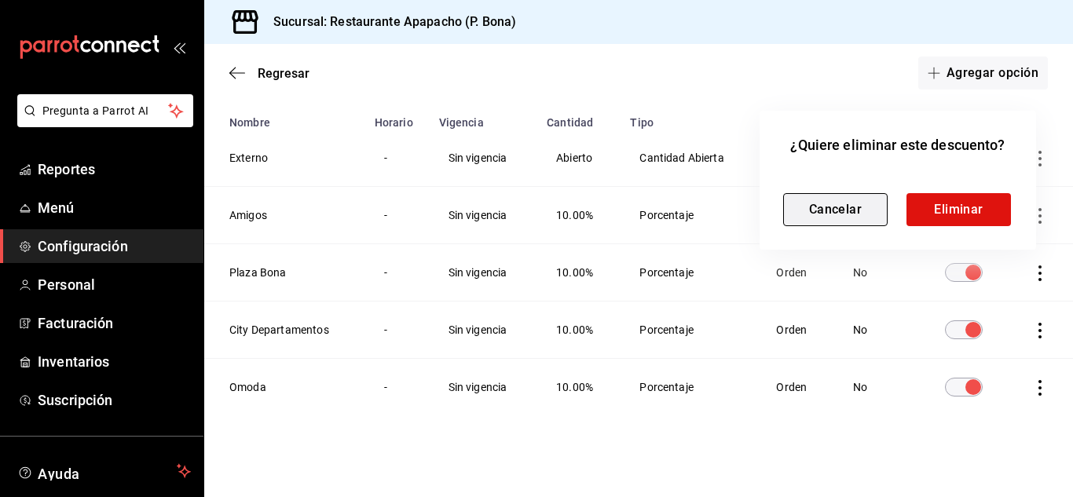
click at [837, 213] on button "Cancelar" at bounding box center [835, 209] width 104 height 33
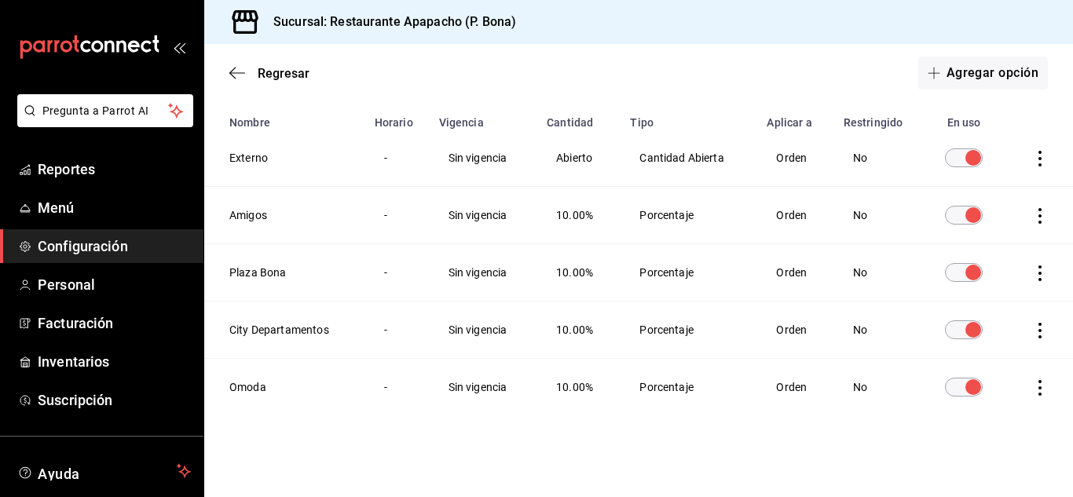
click at [1032, 386] on icon "actions" at bounding box center [1040, 388] width 16 height 16
click at [978, 404] on span "Eliminar" at bounding box center [971, 409] width 40 height 13
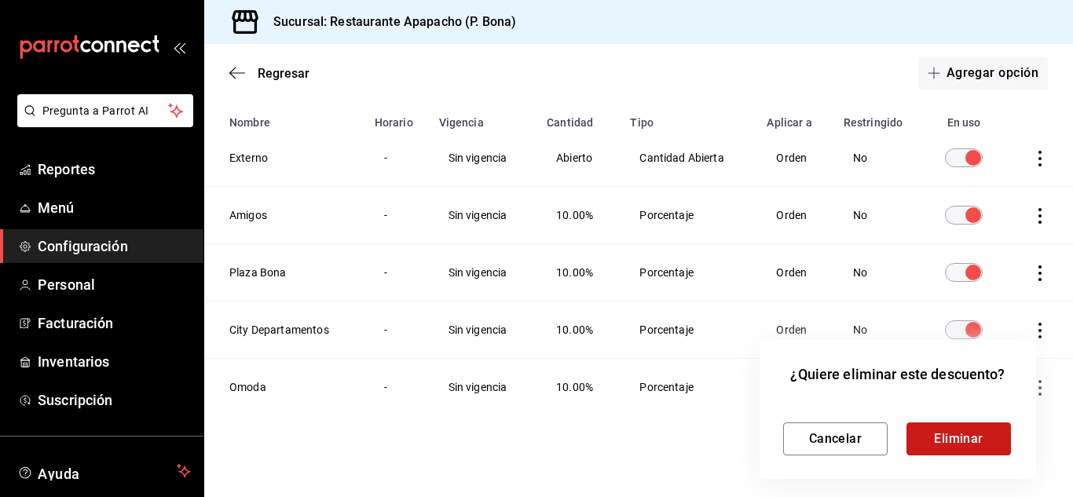
click at [967, 428] on button "Eliminar" at bounding box center [958, 438] width 104 height 33
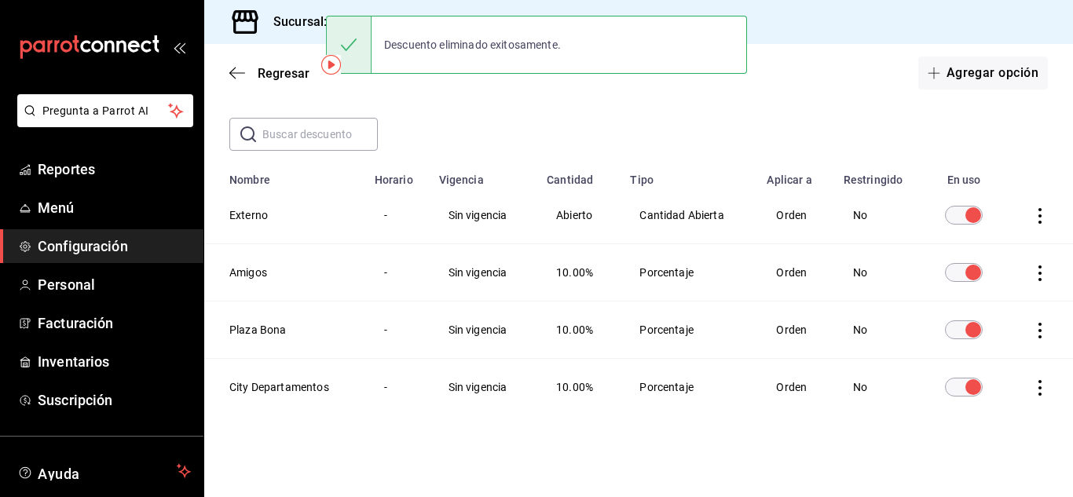
scroll to position [62, 0]
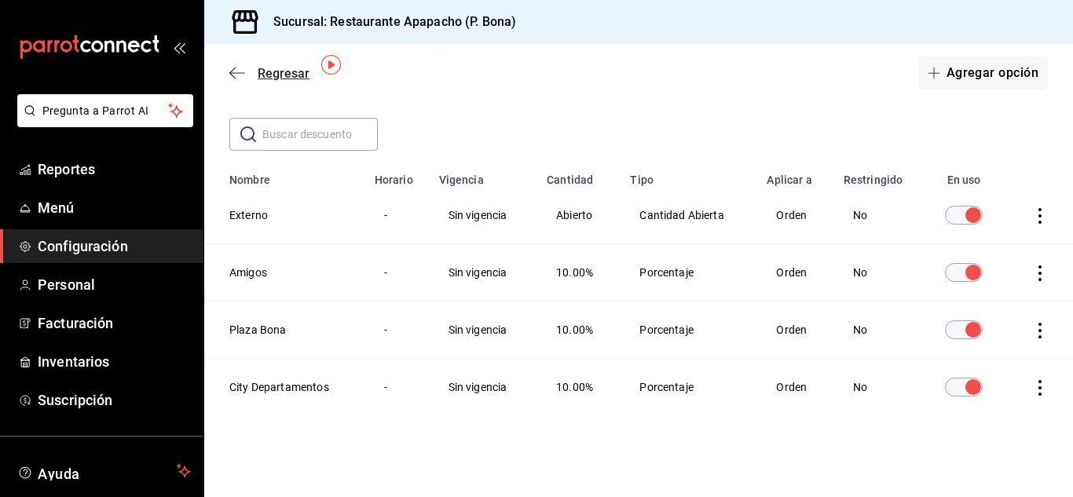
click at [238, 70] on icon "button" at bounding box center [237, 73] width 16 height 14
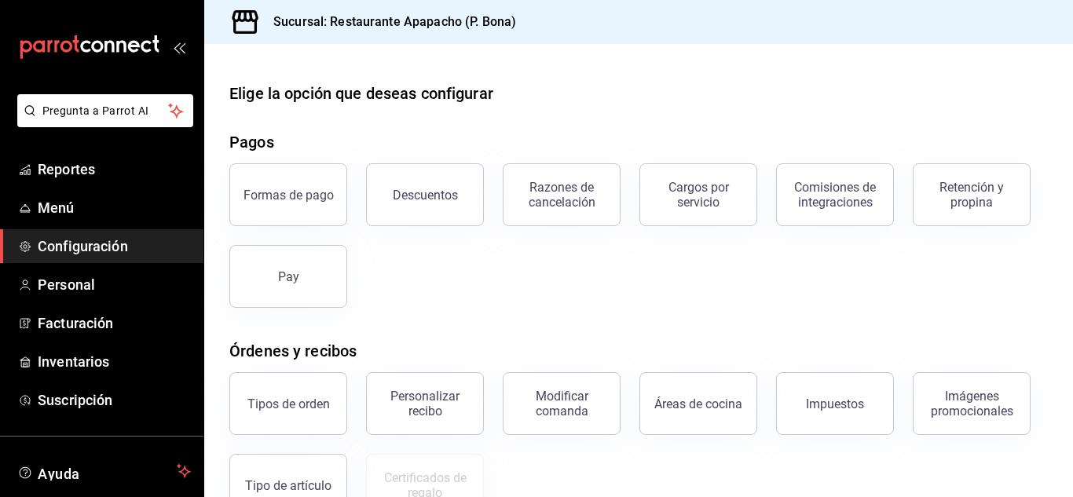
scroll to position [131, 0]
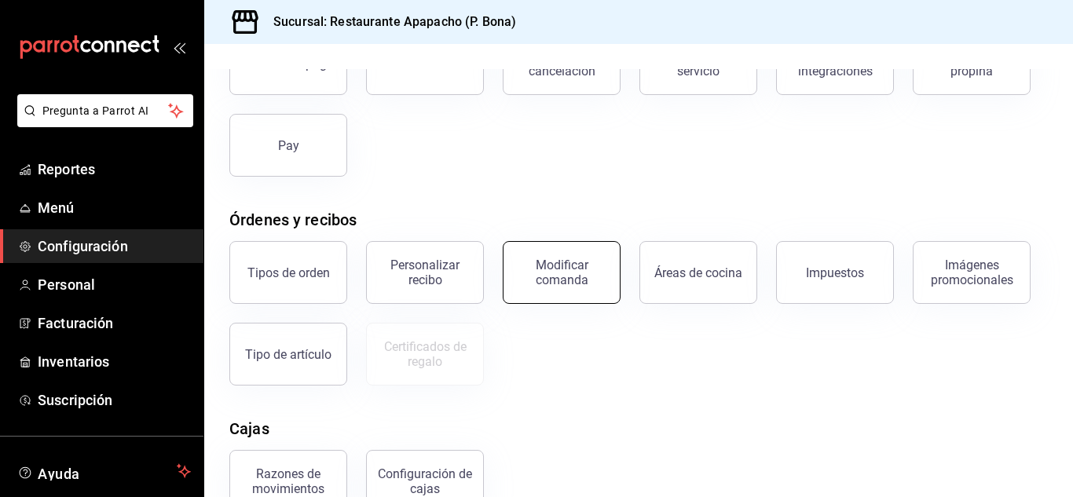
click at [599, 272] on div "Modificar comanda" at bounding box center [561, 273] width 97 height 30
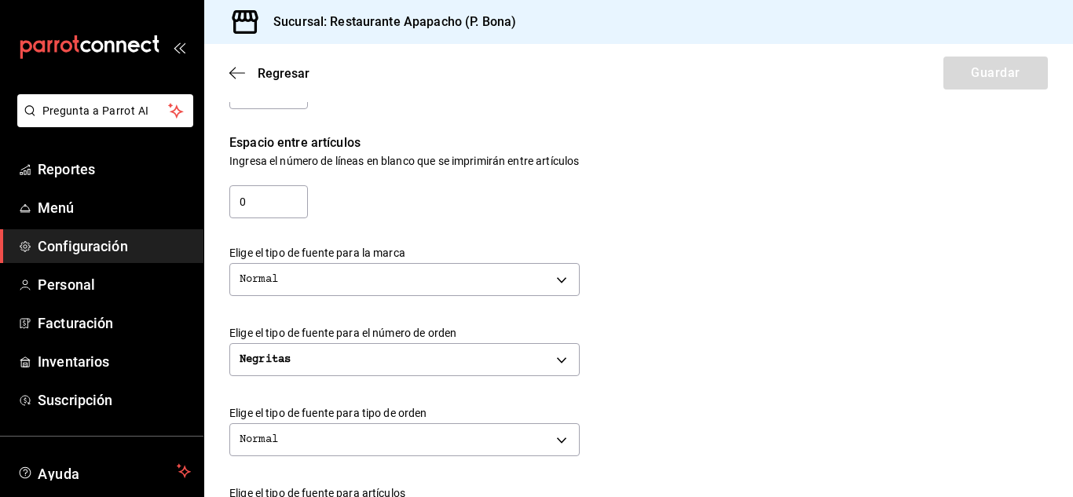
scroll to position [393, 0]
